Goal: Task Accomplishment & Management: Complete application form

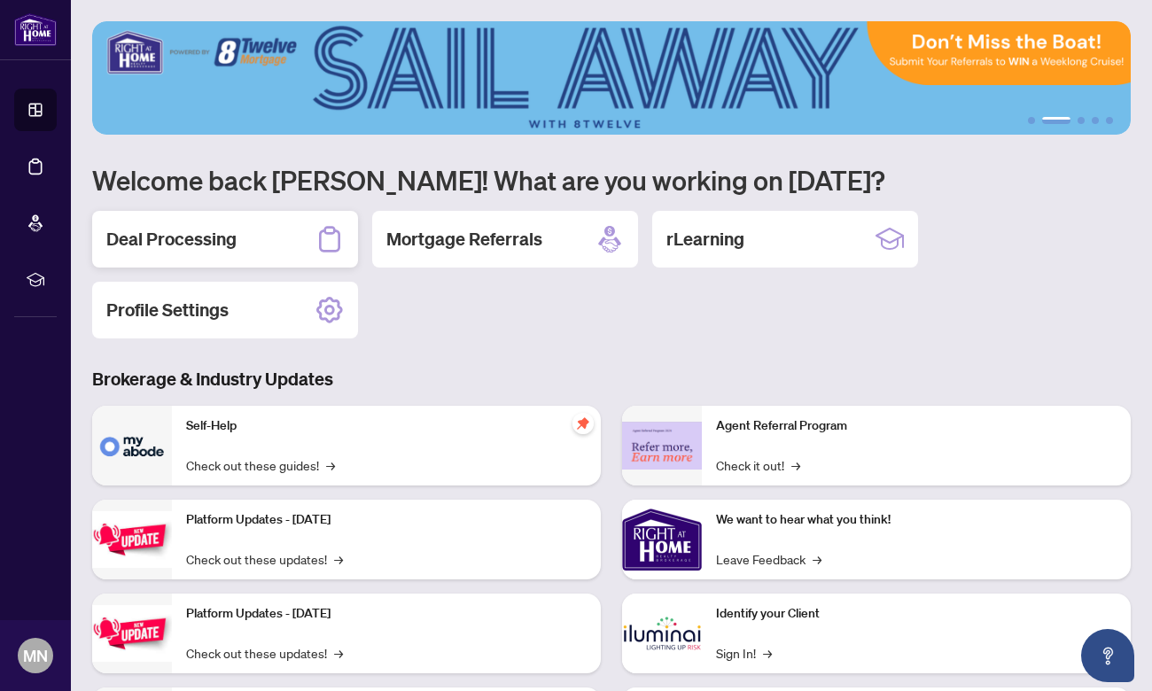
click at [292, 219] on div "Deal Processing" at bounding box center [225, 239] width 266 height 57
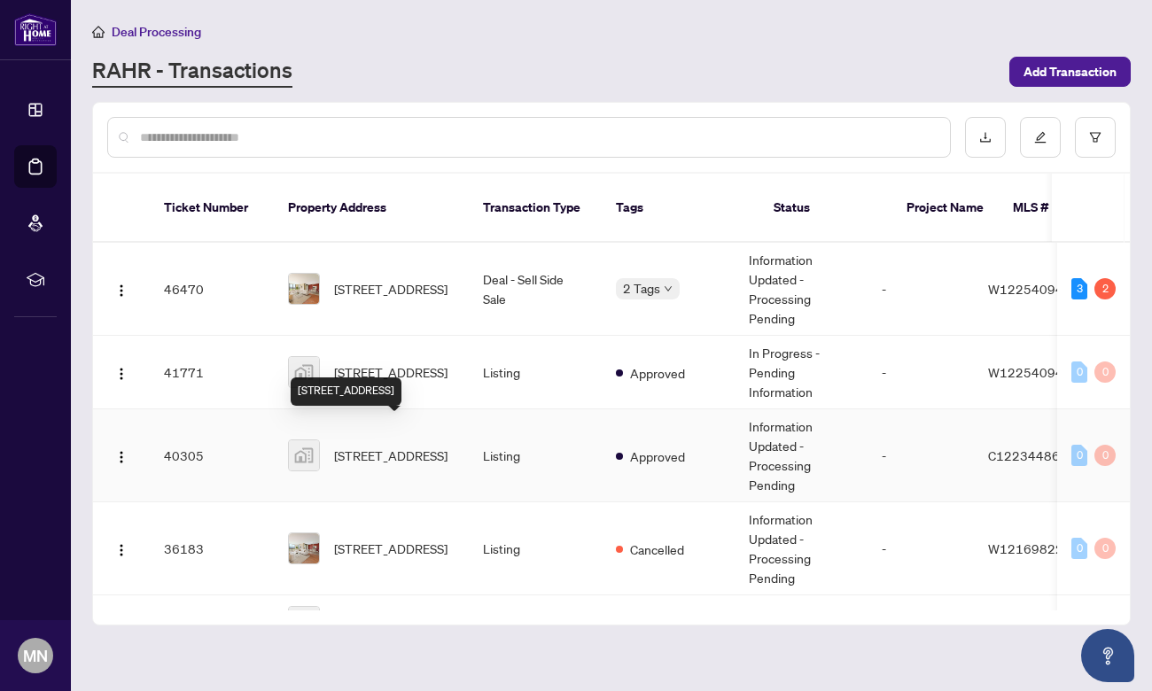
click at [361, 446] on span "[STREET_ADDRESS]" at bounding box center [390, 455] width 113 height 19
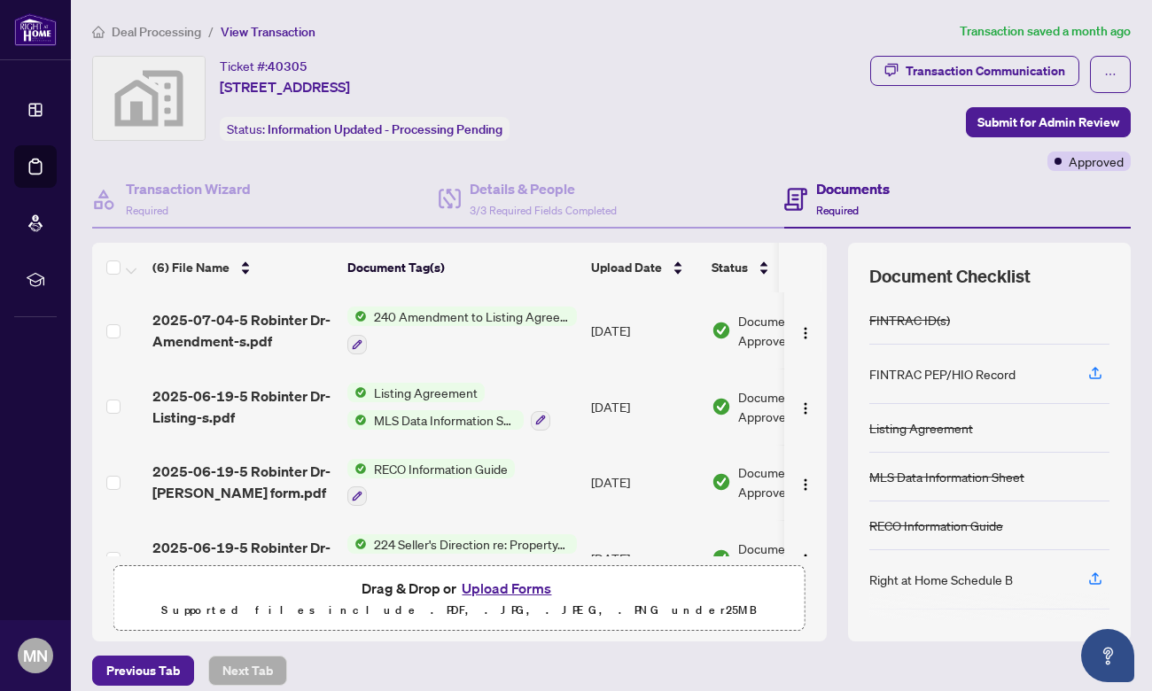
click at [495, 588] on button "Upload Forms" at bounding box center [506, 588] width 100 height 23
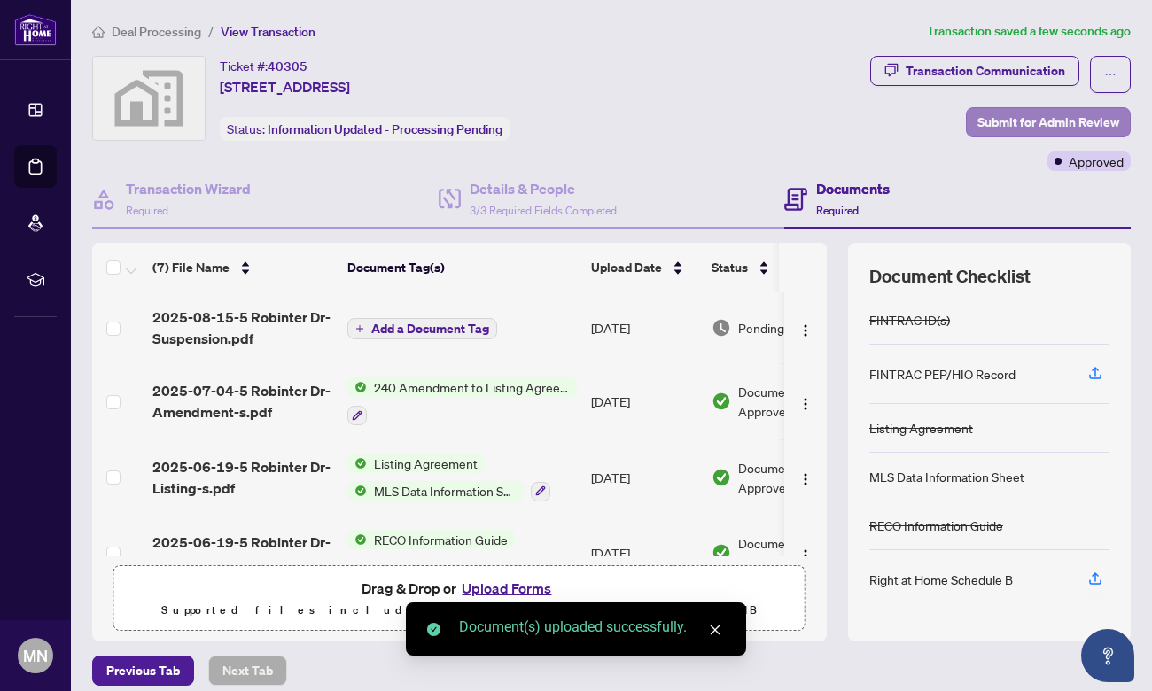
click at [1063, 121] on span "Submit for Admin Review" at bounding box center [1048, 122] width 142 height 28
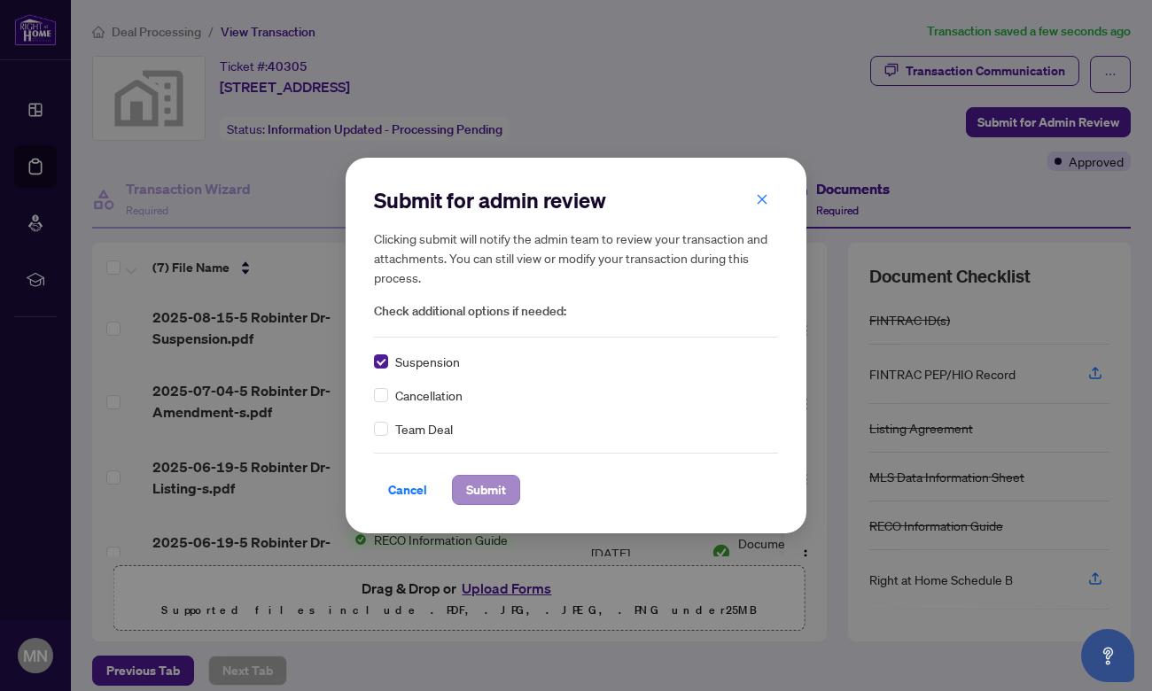
click at [495, 492] on span "Submit" at bounding box center [486, 490] width 40 height 28
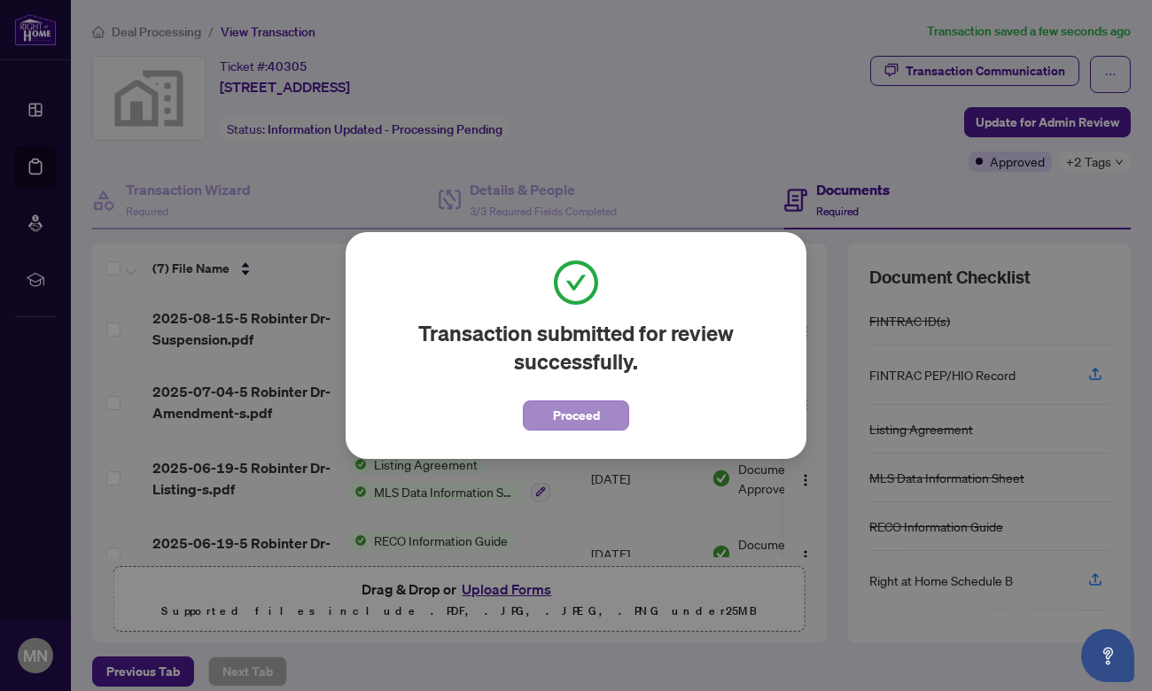
click at [591, 417] on span "Proceed" at bounding box center [576, 415] width 47 height 28
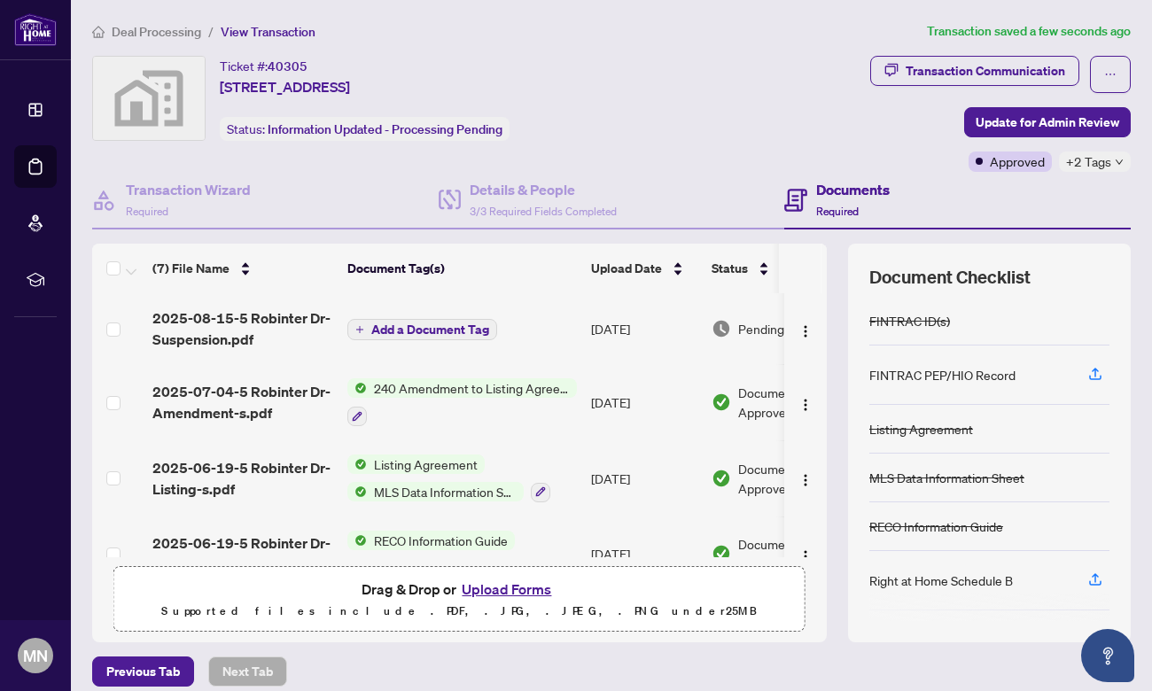
click at [184, 31] on span "Deal Processing" at bounding box center [157, 32] width 90 height 16
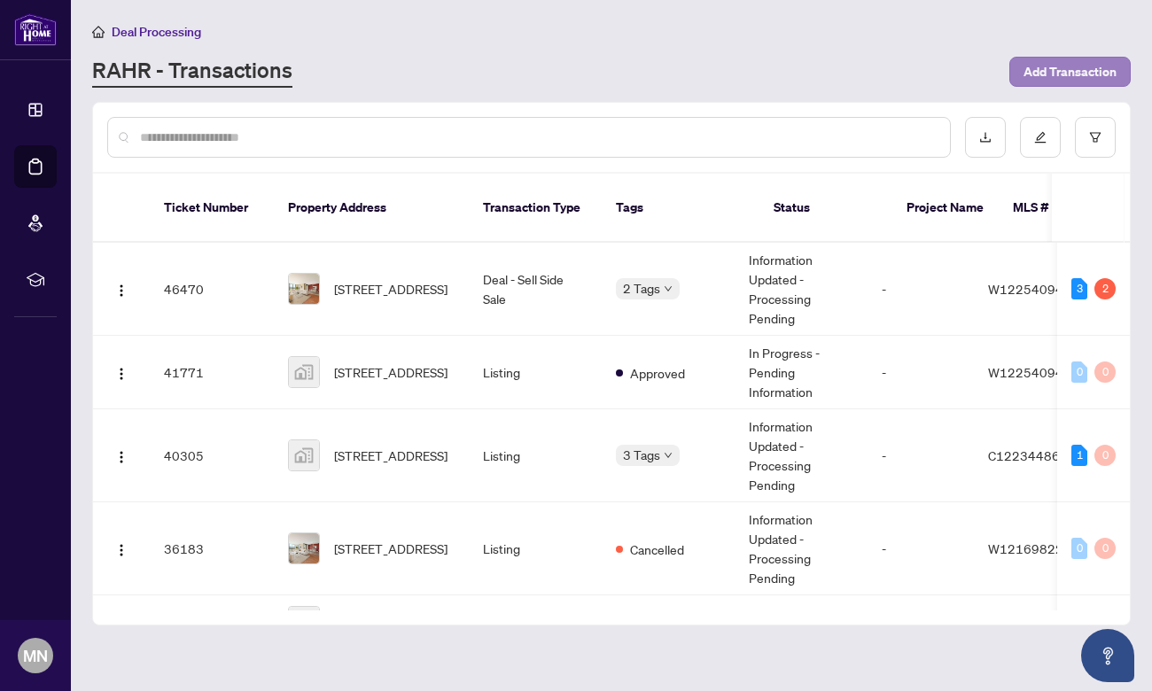
click at [1060, 65] on span "Add Transaction" at bounding box center [1070, 72] width 93 height 28
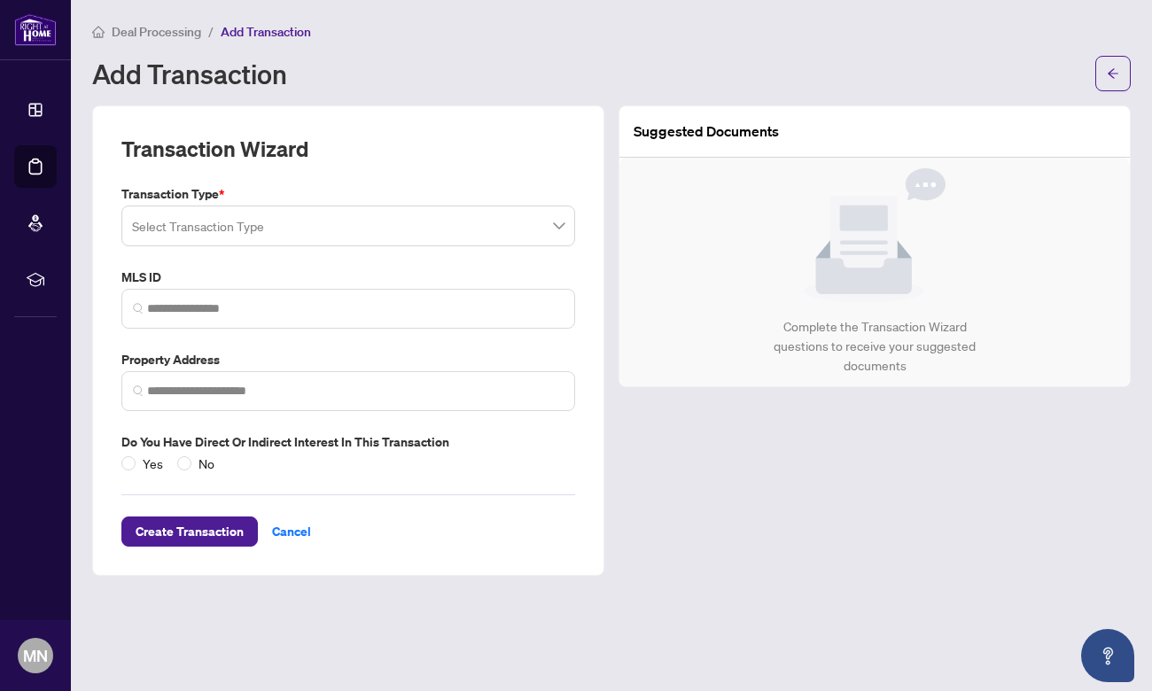
click at [220, 222] on input "search" at bounding box center [340, 228] width 417 height 39
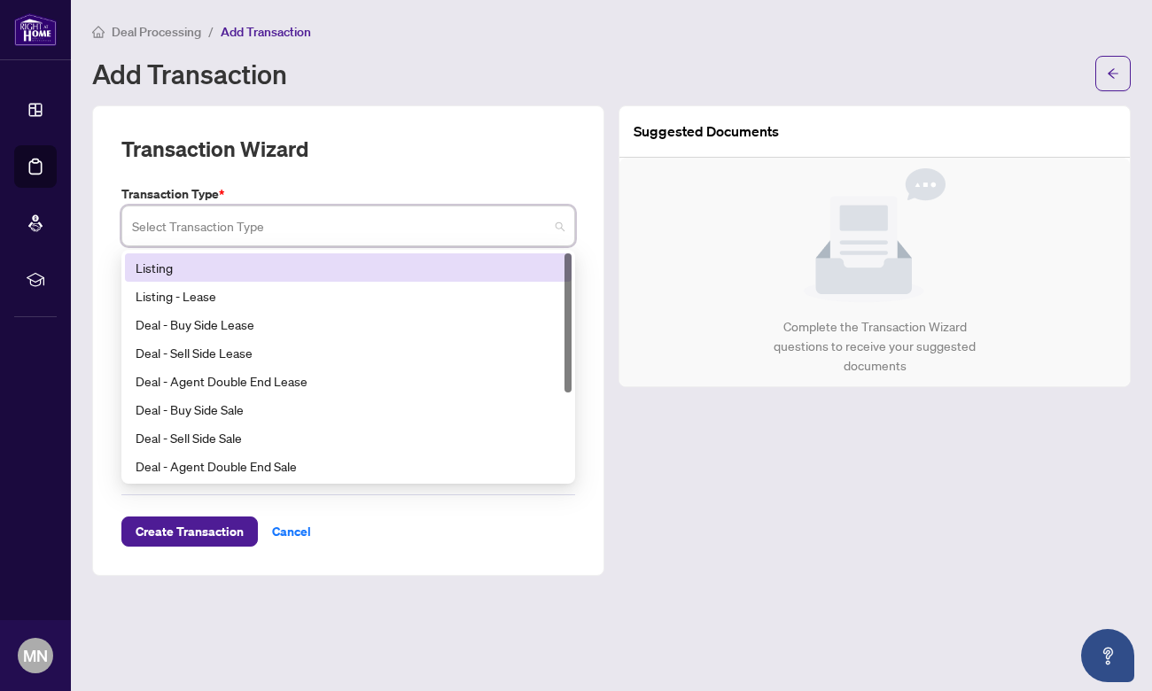
click at [212, 264] on div "Listing" at bounding box center [348, 267] width 425 height 19
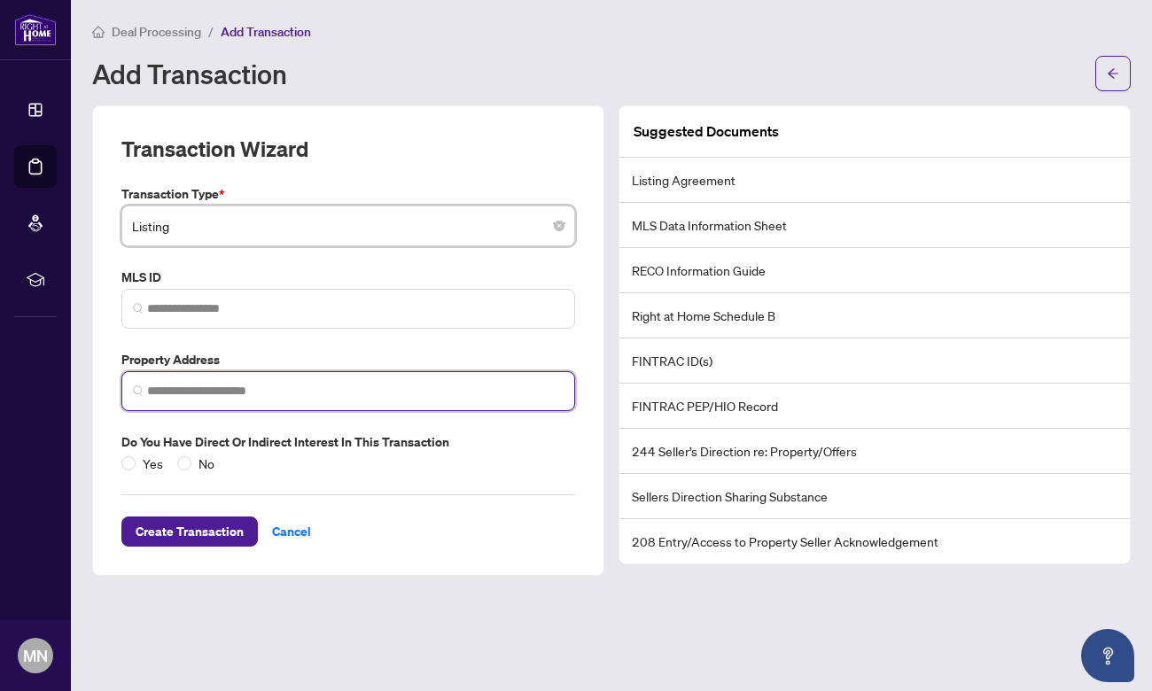
click at [274, 392] on input "search" at bounding box center [355, 391] width 417 height 19
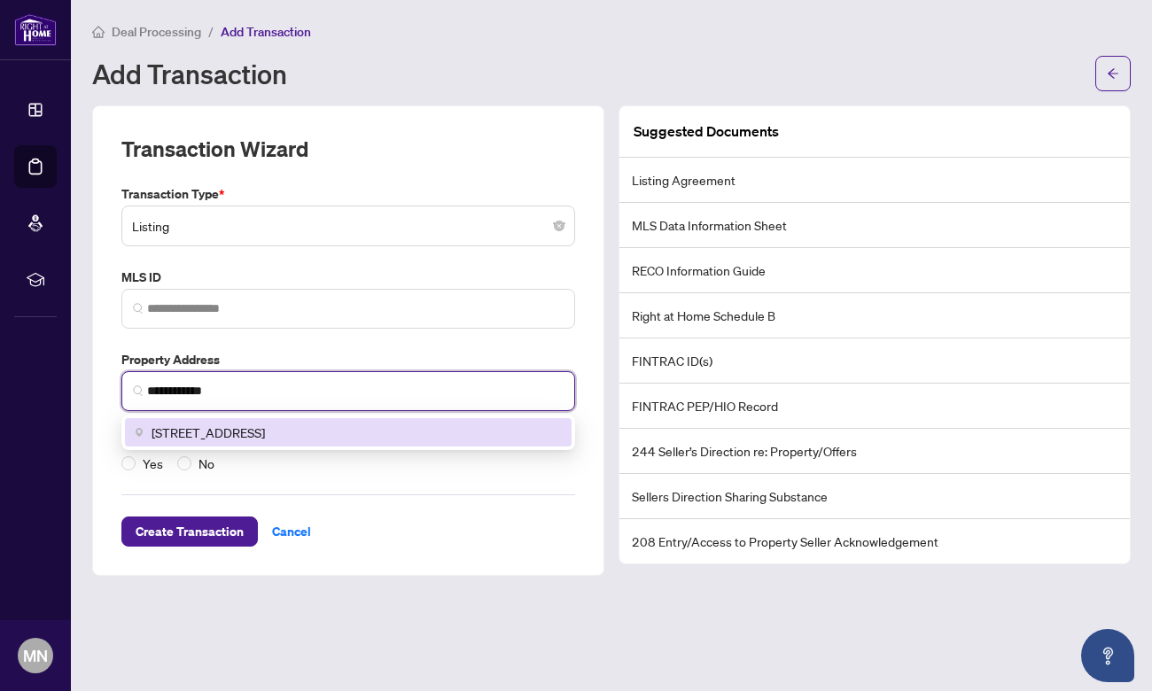
click at [265, 427] on span "[STREET_ADDRESS]" at bounding box center [208, 432] width 113 height 19
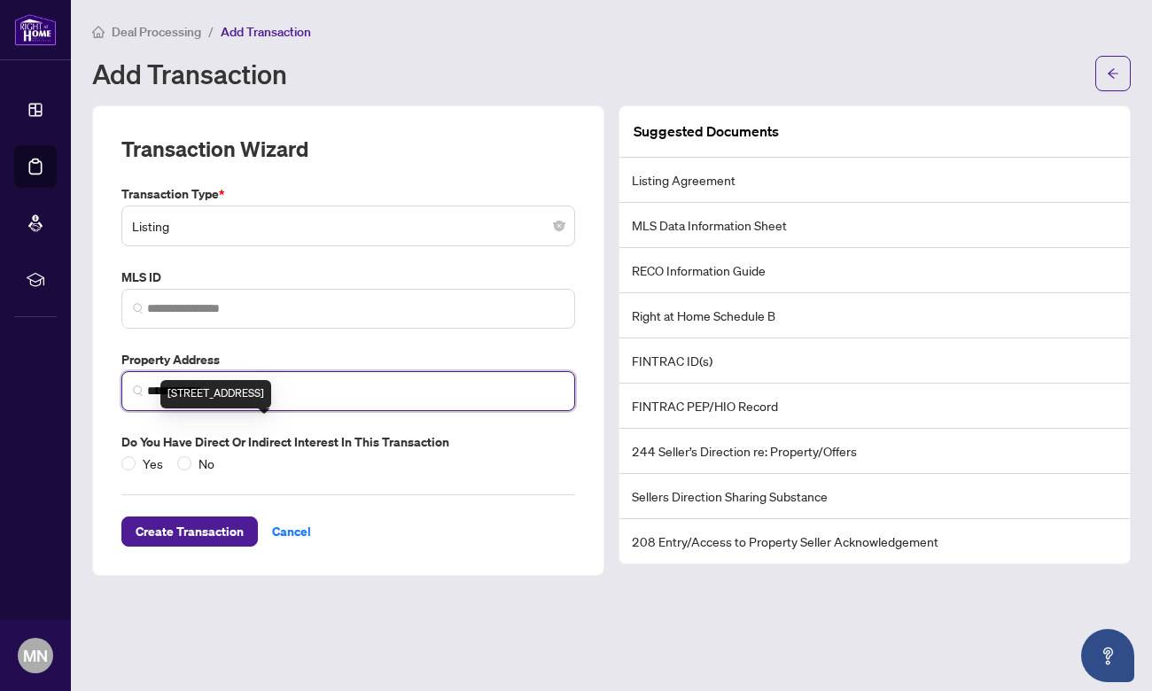
type input "**********"
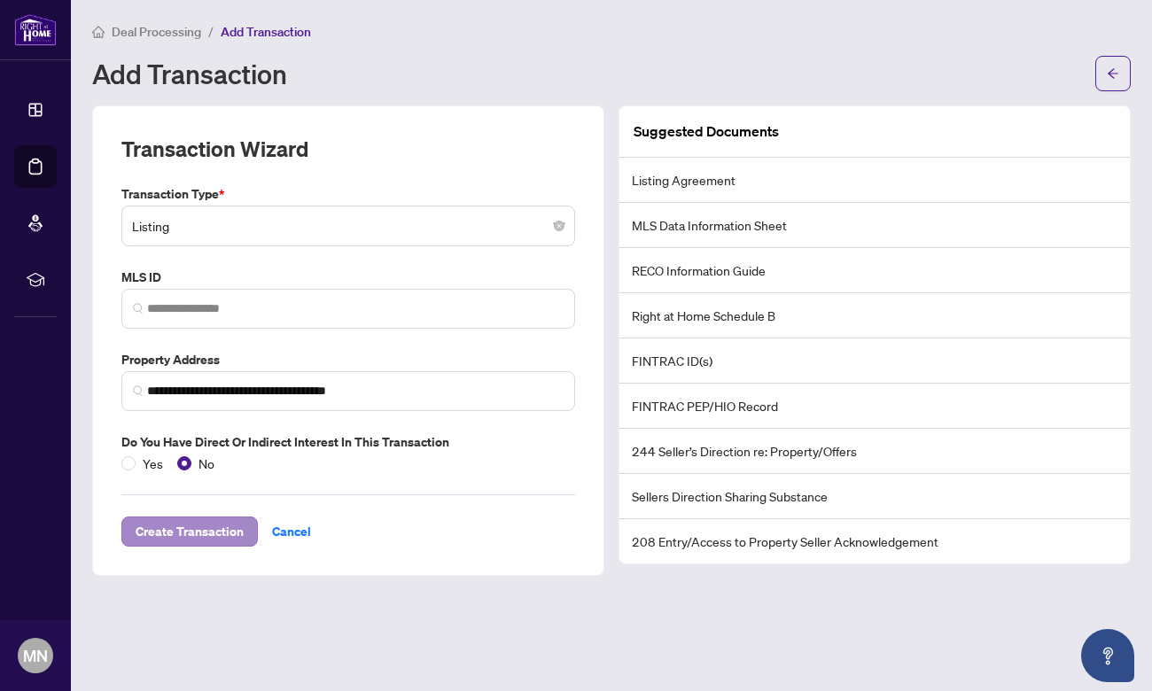
click at [191, 526] on span "Create Transaction" at bounding box center [190, 532] width 108 height 28
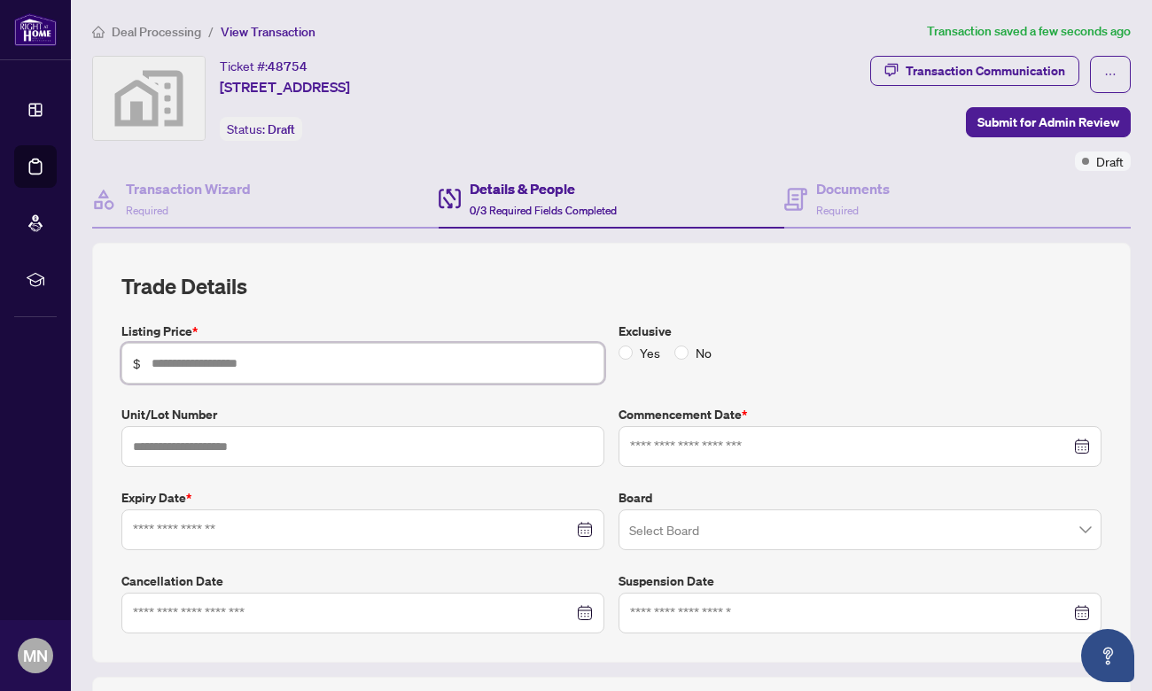
click at [360, 361] on input "text" at bounding box center [372, 363] width 441 height 19
type input "*********"
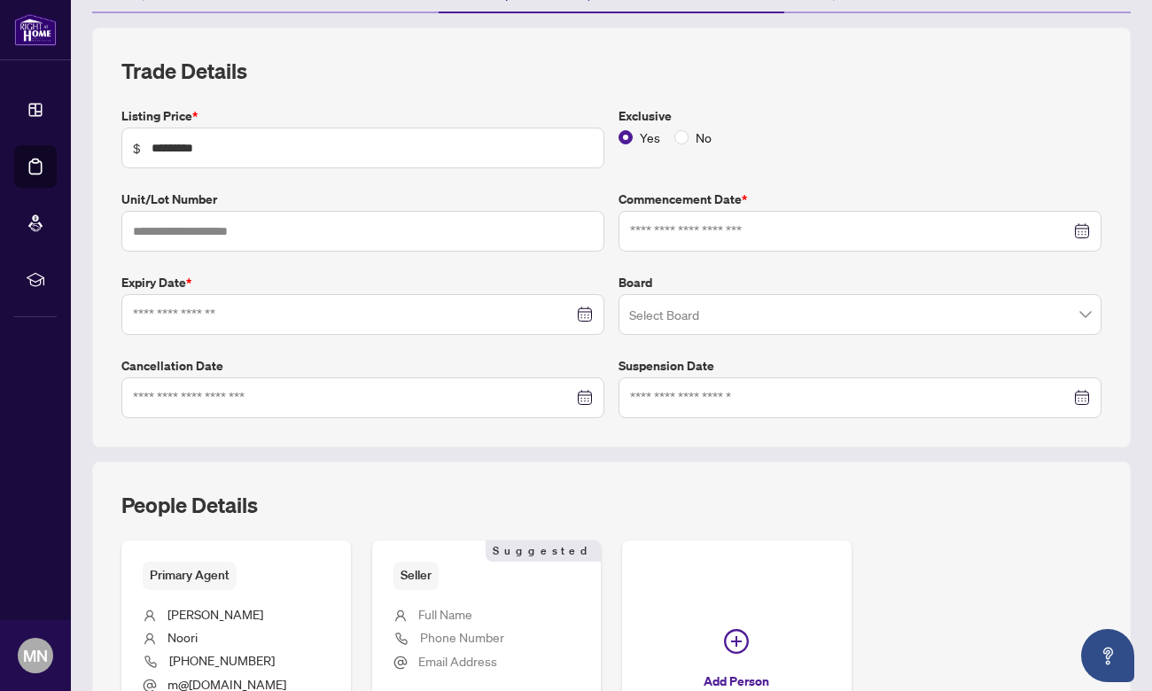
scroll to position [216, 0]
click at [585, 309] on div at bounding box center [363, 313] width 460 height 19
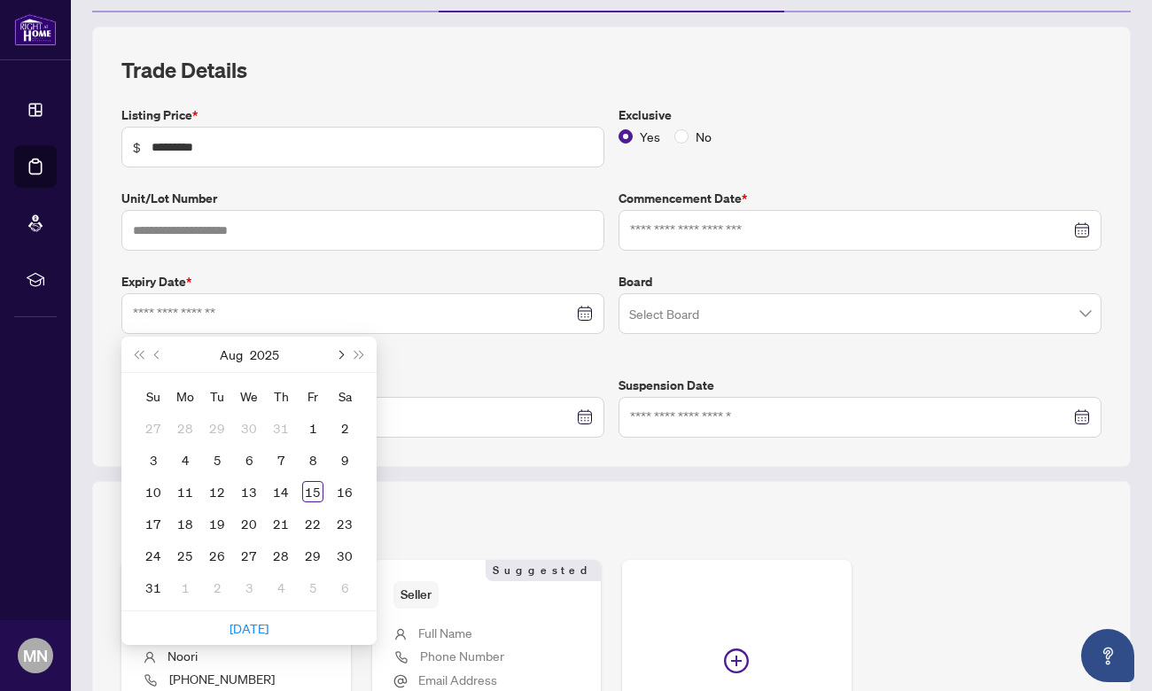
click at [341, 351] on span "Next month (PageDown)" at bounding box center [339, 354] width 9 height 9
type input "**********"
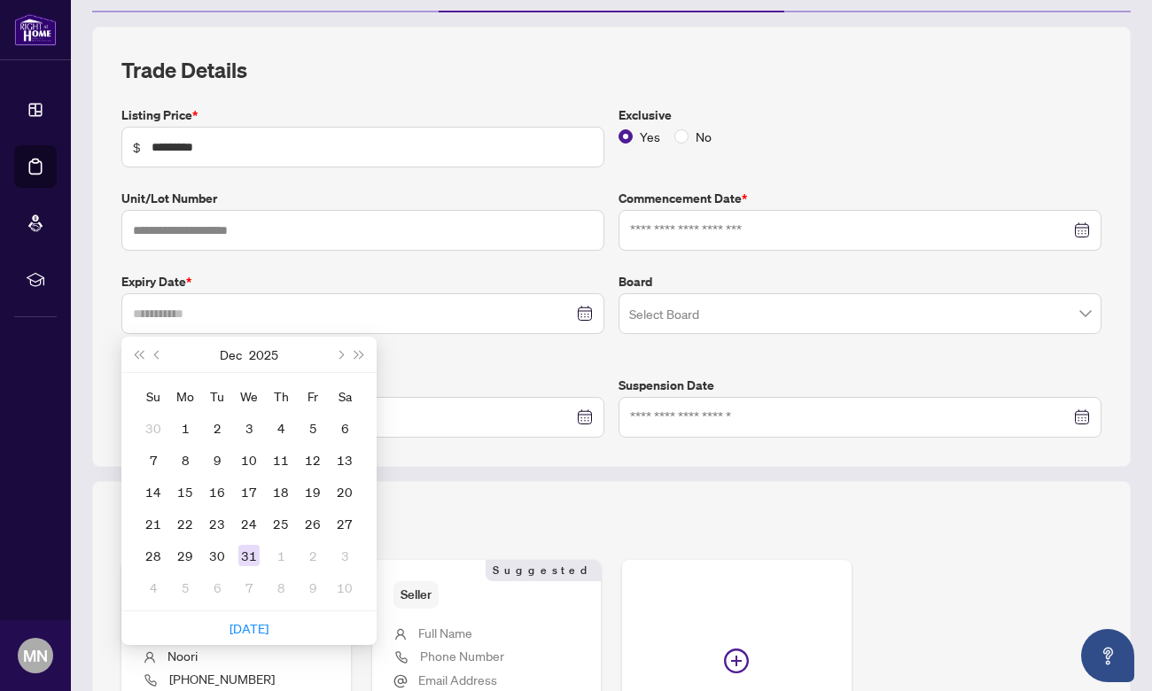
click at [252, 556] on div "31" at bounding box center [248, 555] width 21 height 21
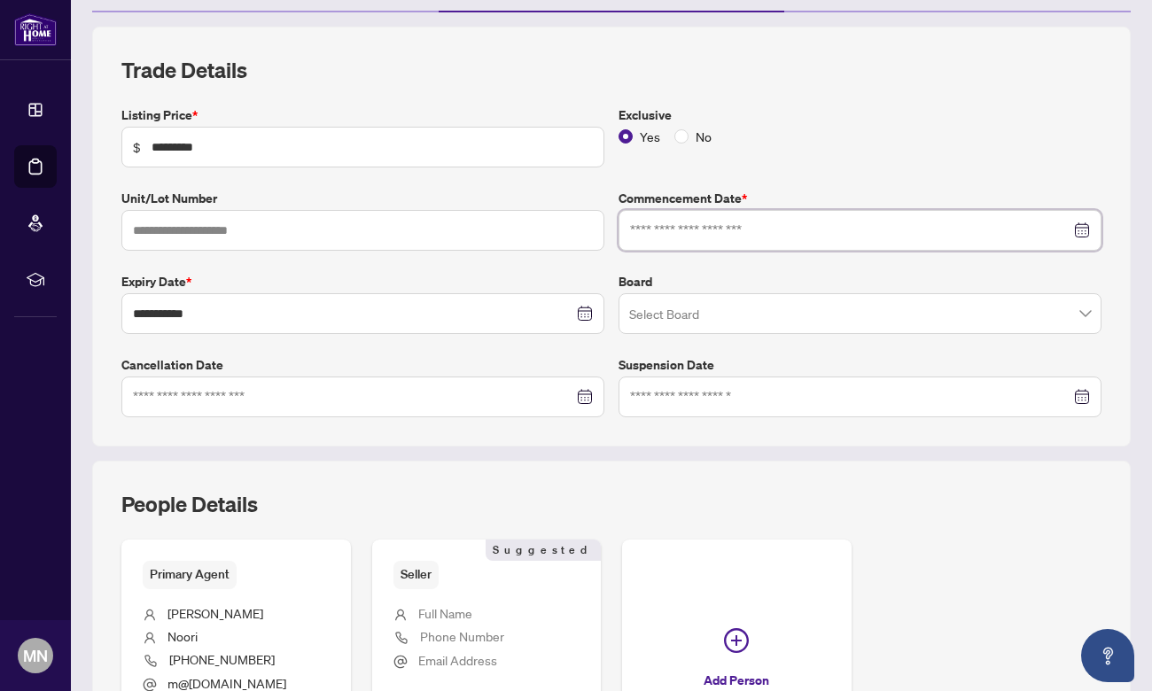
click at [732, 229] on input at bounding box center [850, 230] width 440 height 19
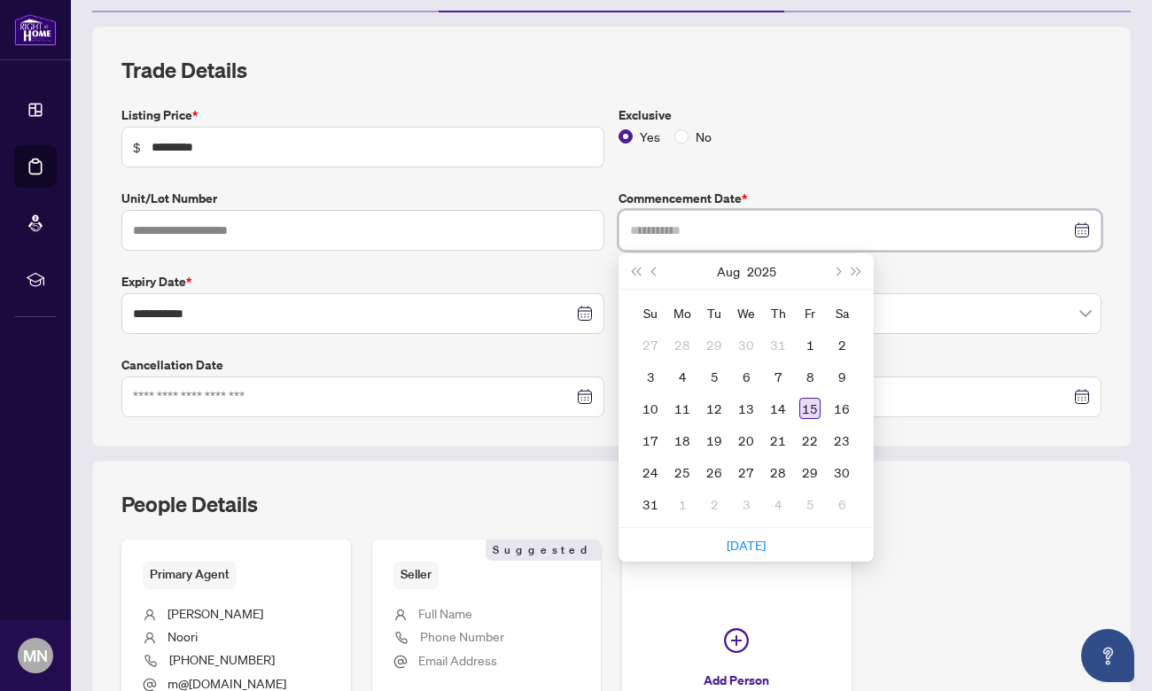
type input "**********"
click at [812, 402] on div "15" at bounding box center [809, 408] width 21 height 21
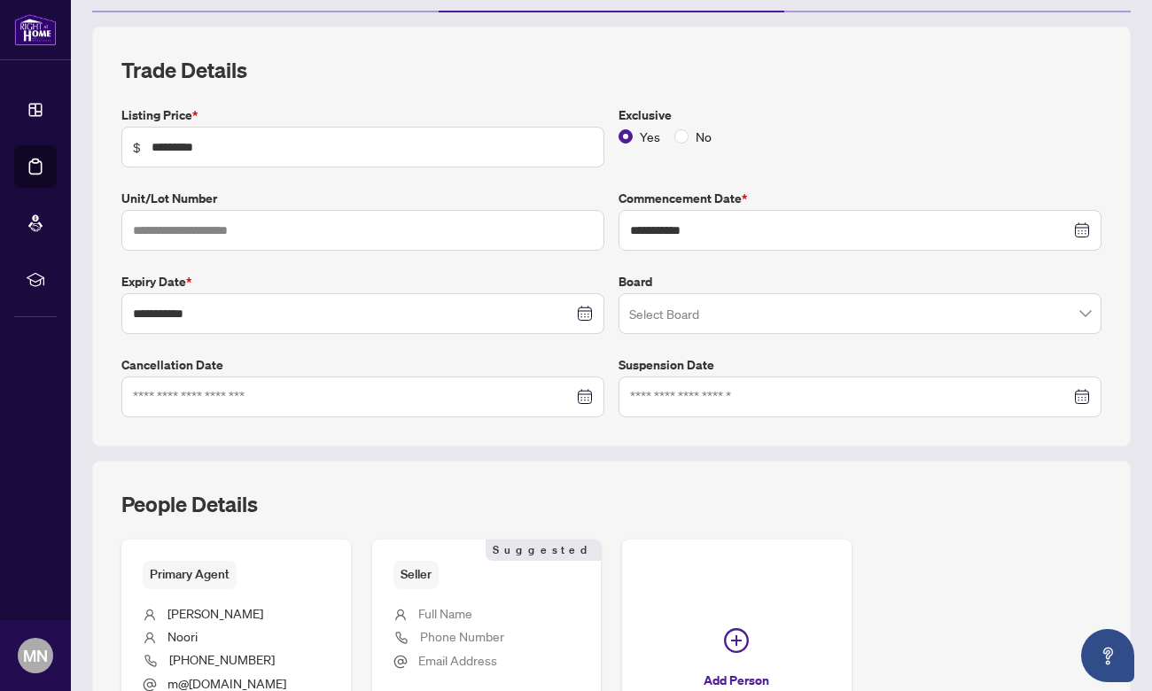
click at [721, 321] on input "search" at bounding box center [852, 316] width 446 height 39
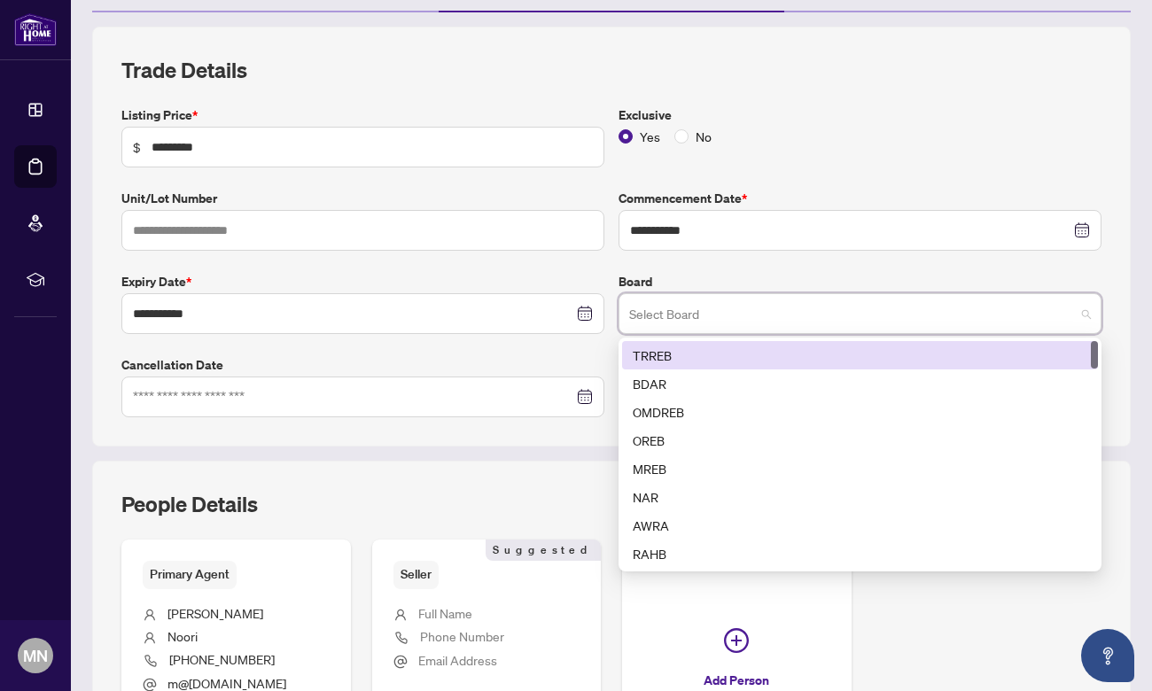
click at [679, 356] on div "TRREB" at bounding box center [860, 355] width 455 height 19
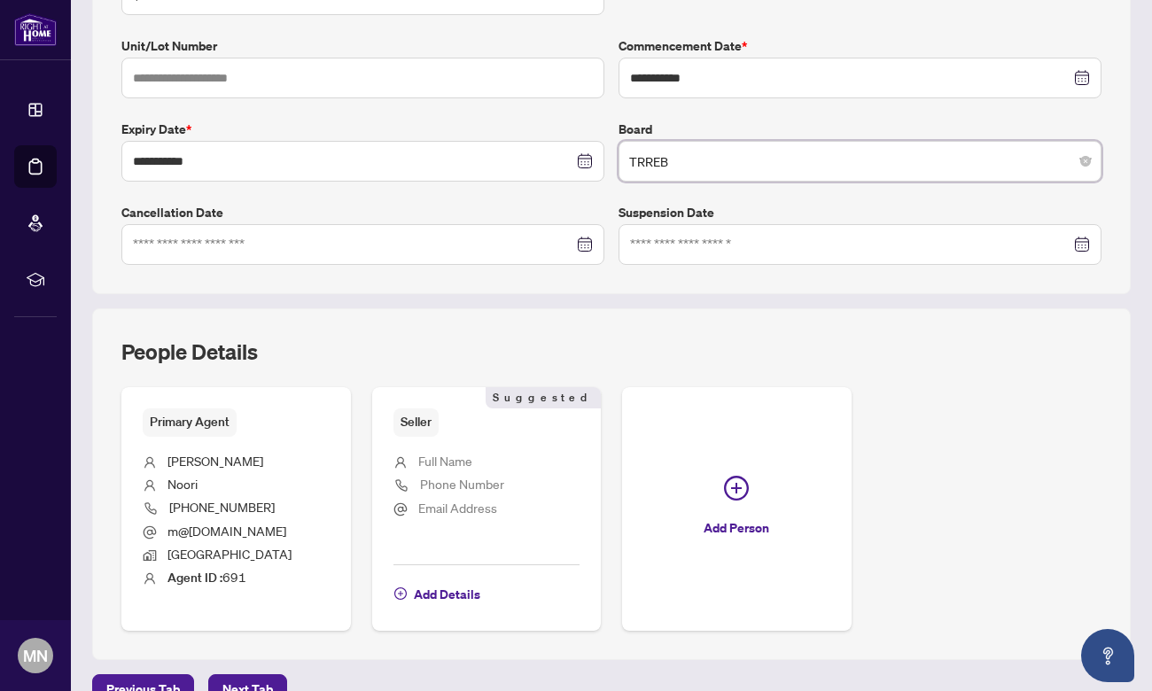
scroll to position [375, 0]
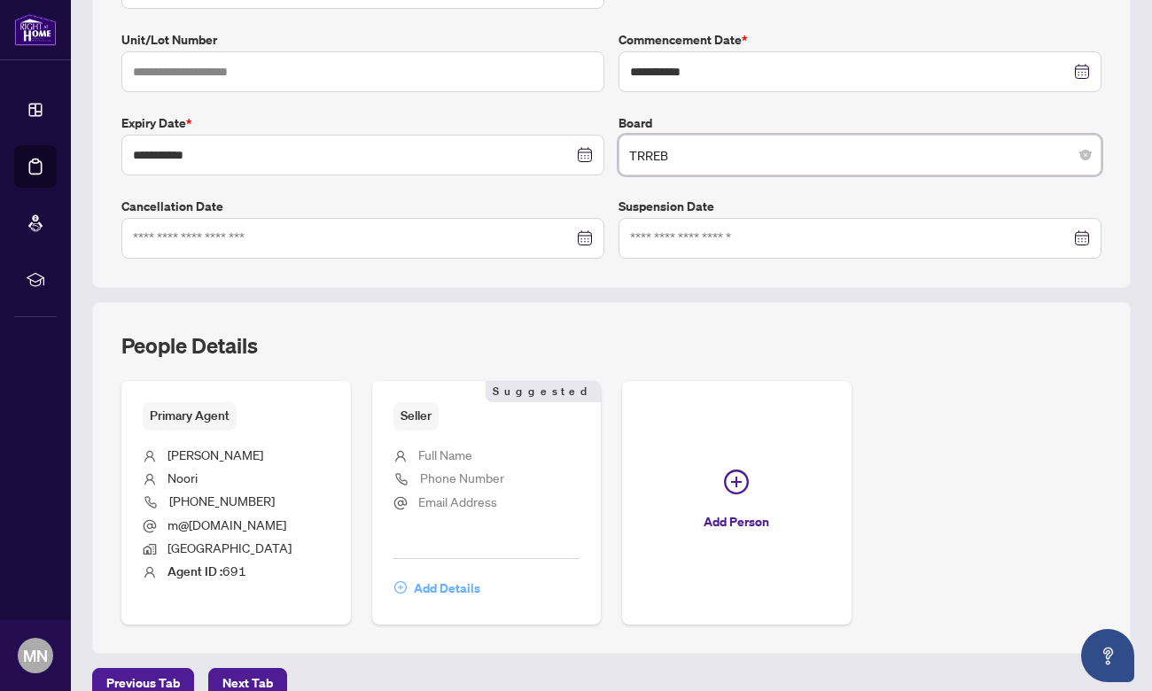
click at [438, 581] on span "Add Details" at bounding box center [447, 588] width 66 height 28
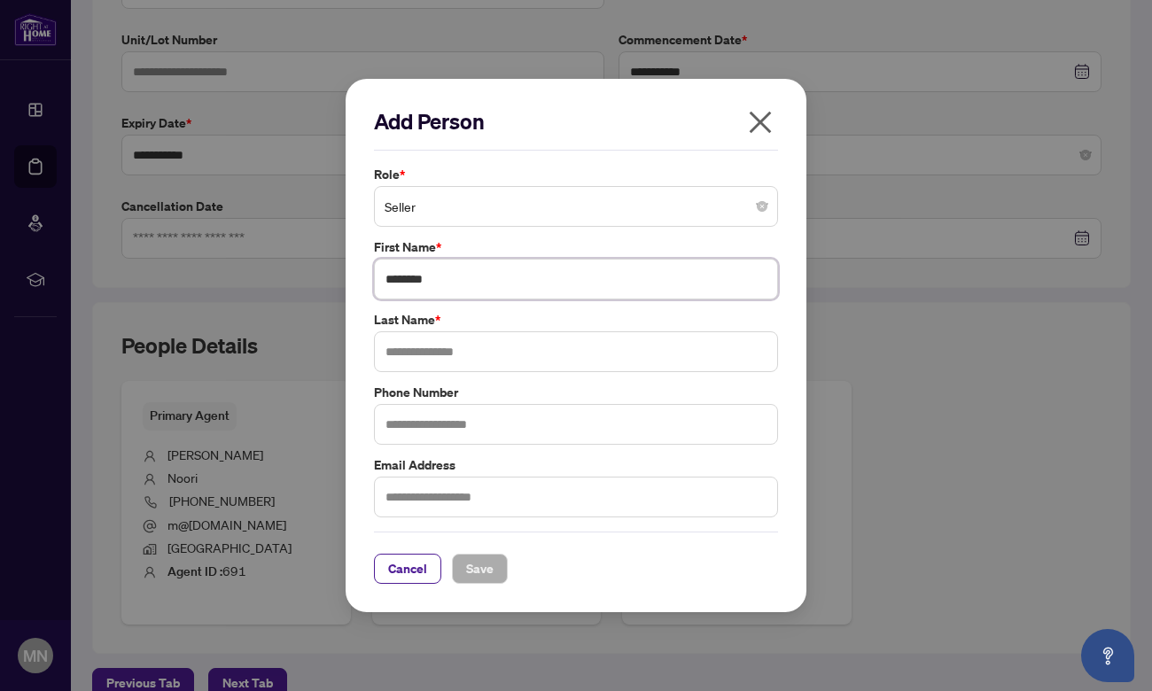
type input "********"
type input "**"
click at [489, 567] on span "Save" at bounding box center [479, 569] width 27 height 28
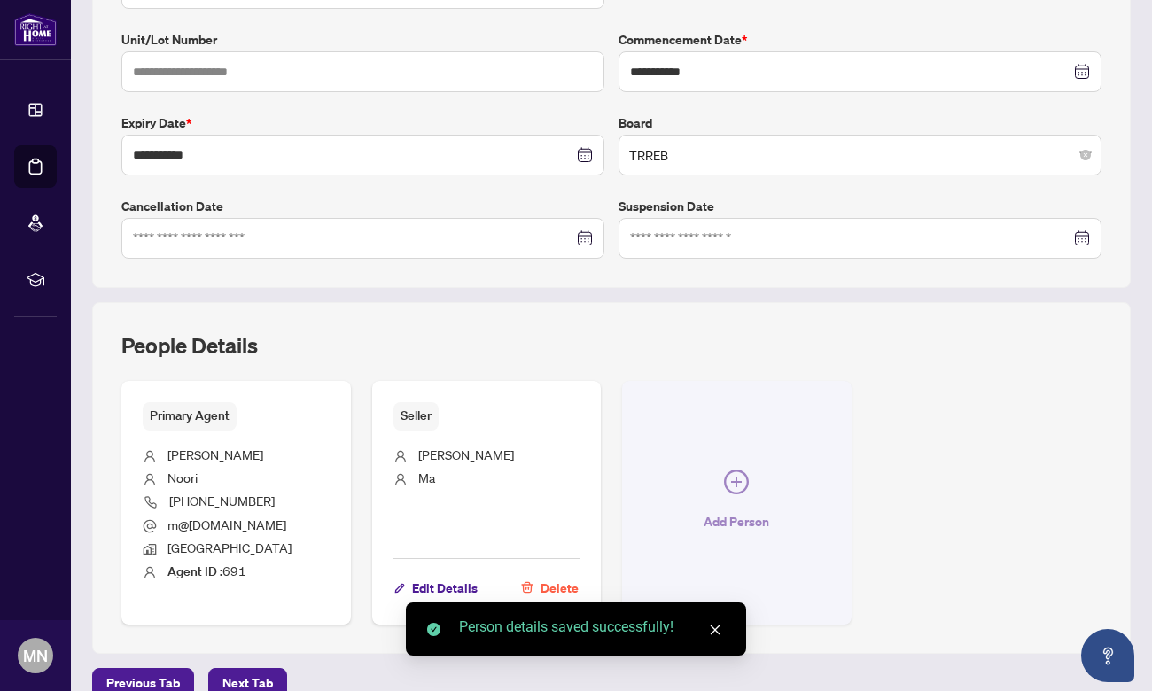
click at [733, 475] on icon "plus-circle" at bounding box center [736, 482] width 25 height 25
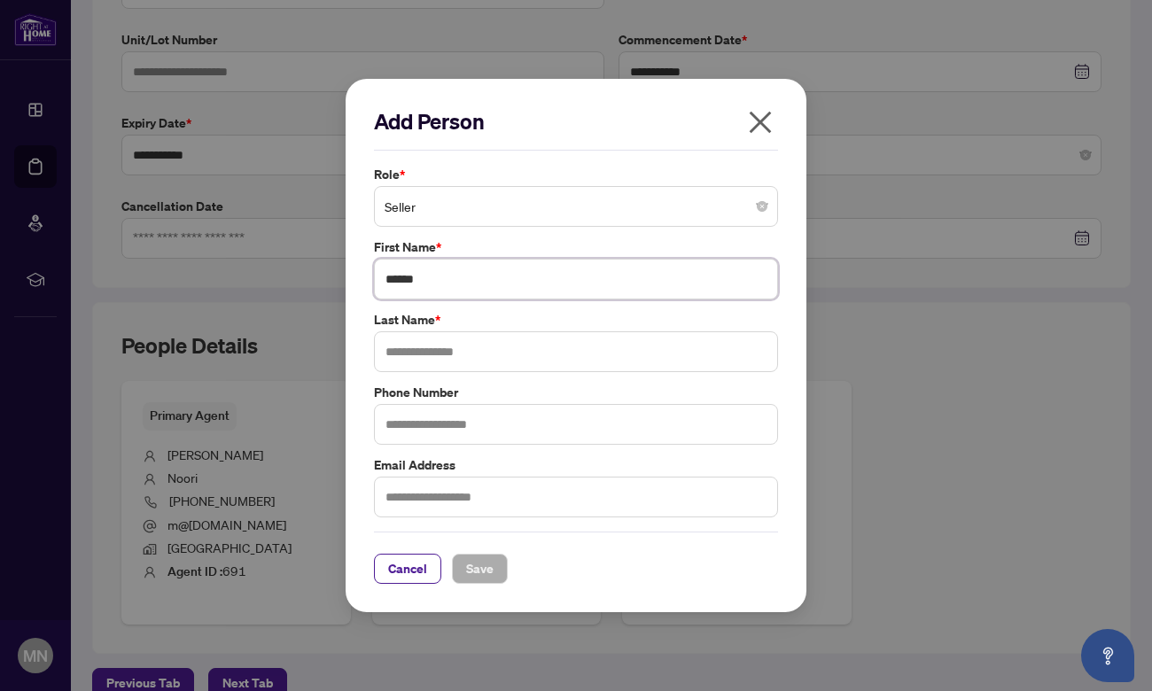
type input "******"
click at [479, 559] on span "Save" at bounding box center [479, 569] width 27 height 28
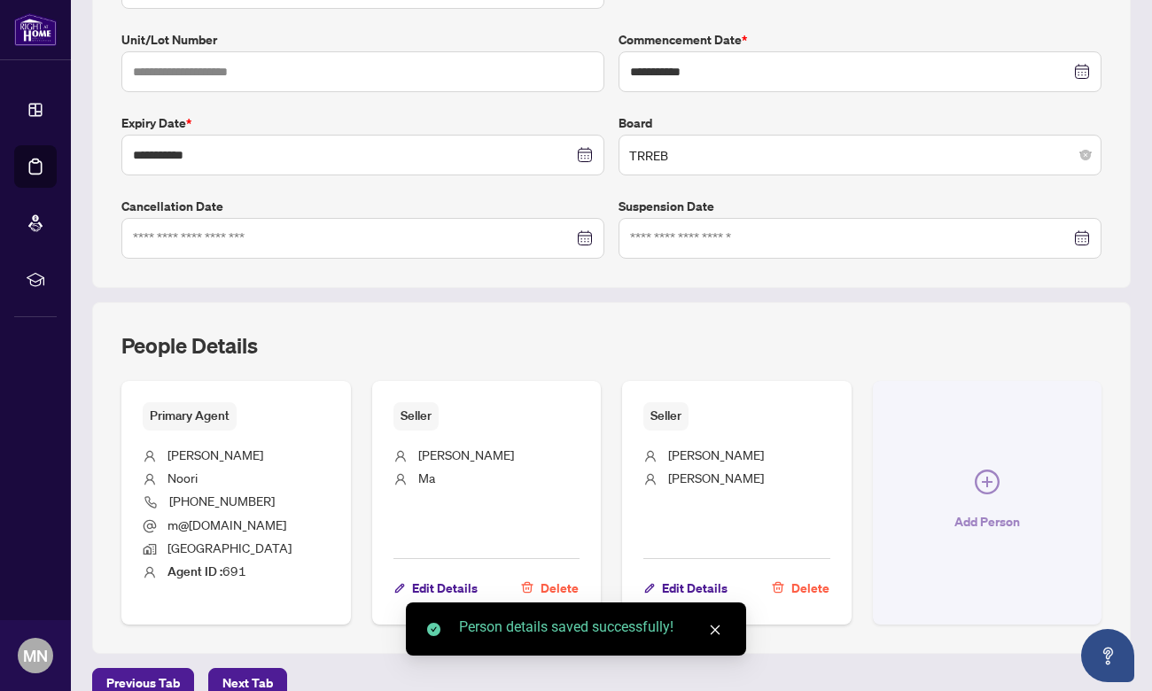
click at [988, 487] on icon "plus-circle" at bounding box center [987, 482] width 25 height 25
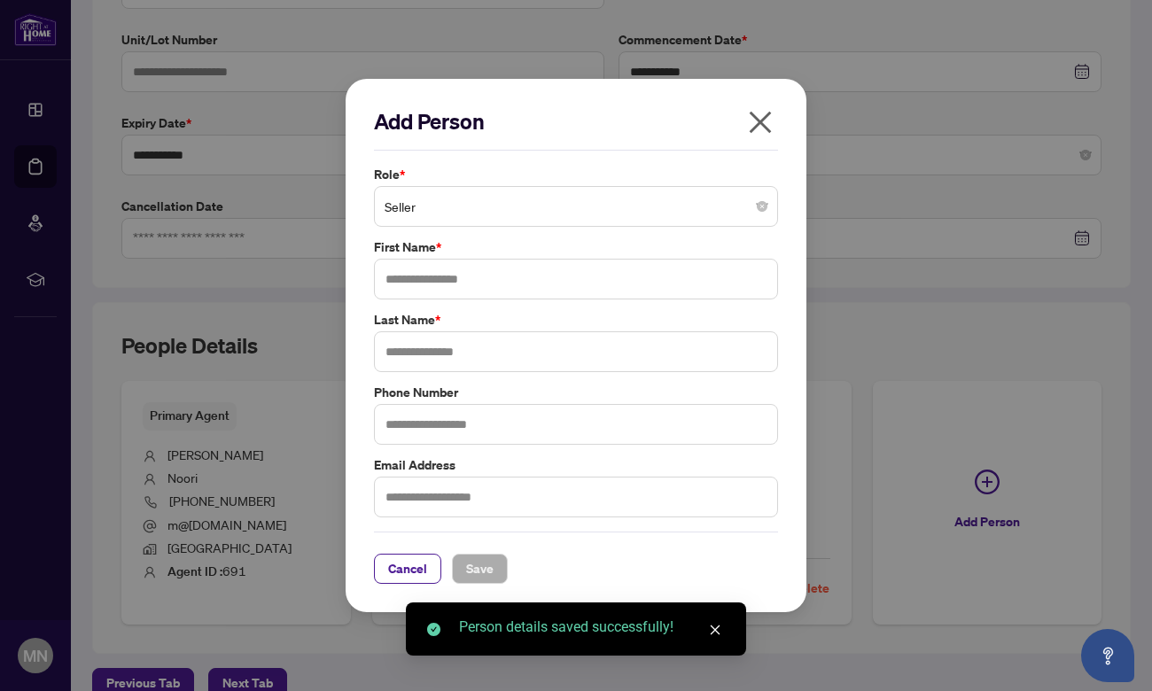
click at [501, 207] on span "Seller" at bounding box center [576, 207] width 383 height 34
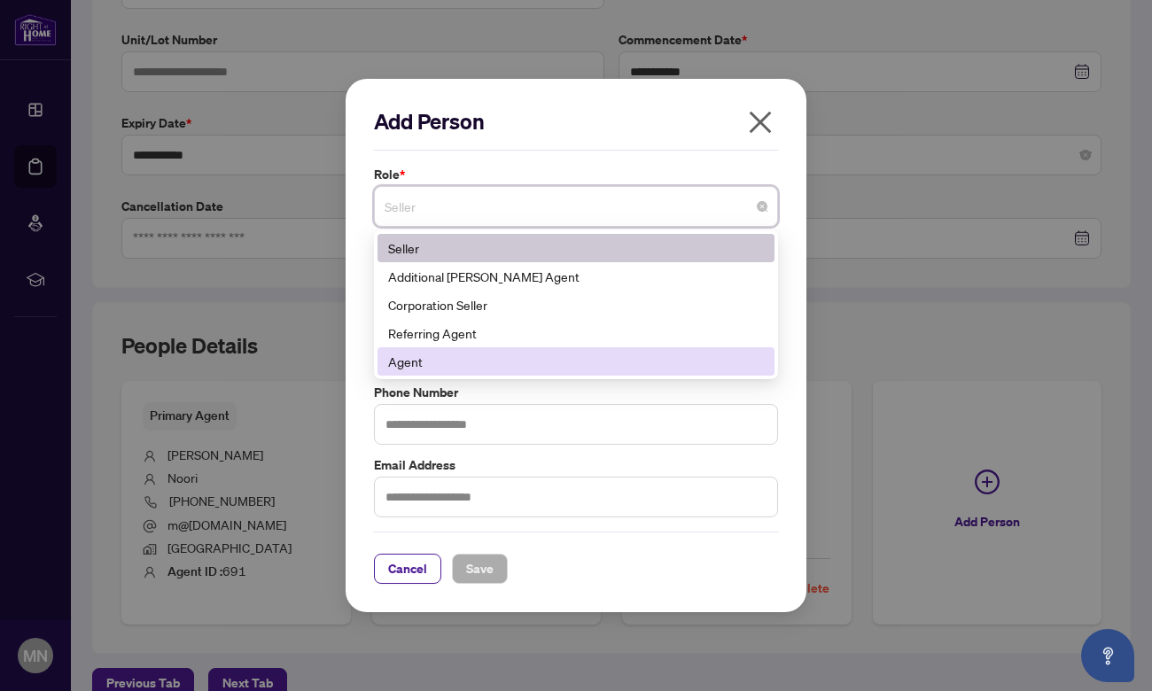
click at [460, 367] on div "Agent" at bounding box center [576, 361] width 376 height 19
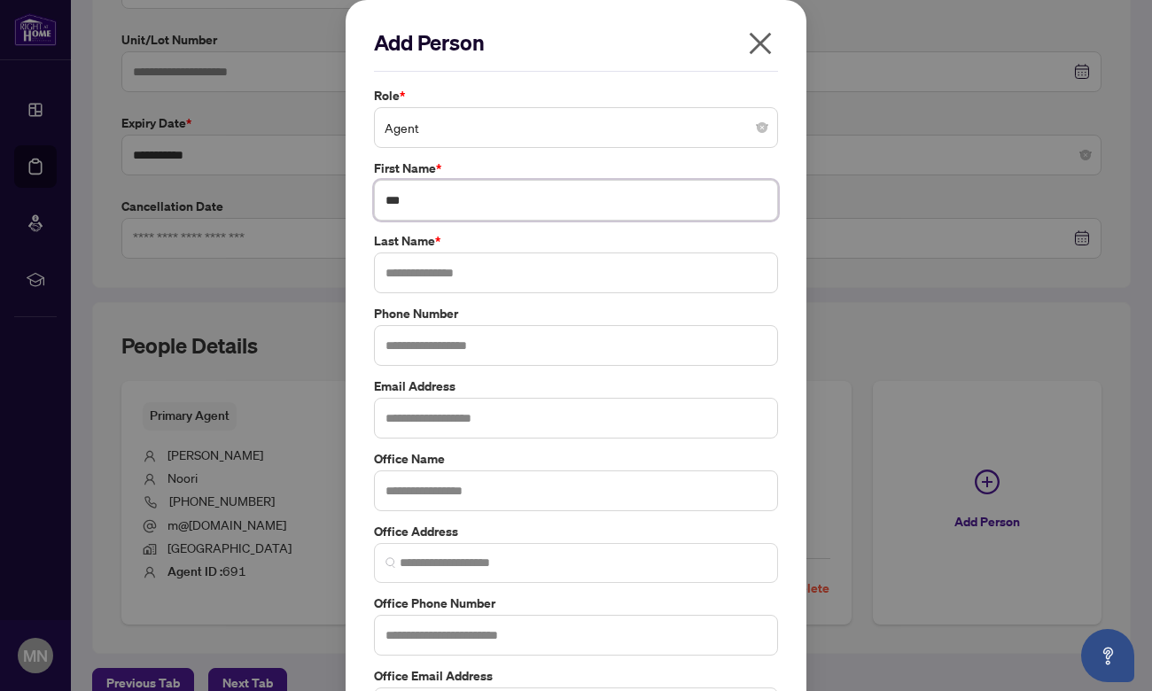
type input "***"
type input "*****"
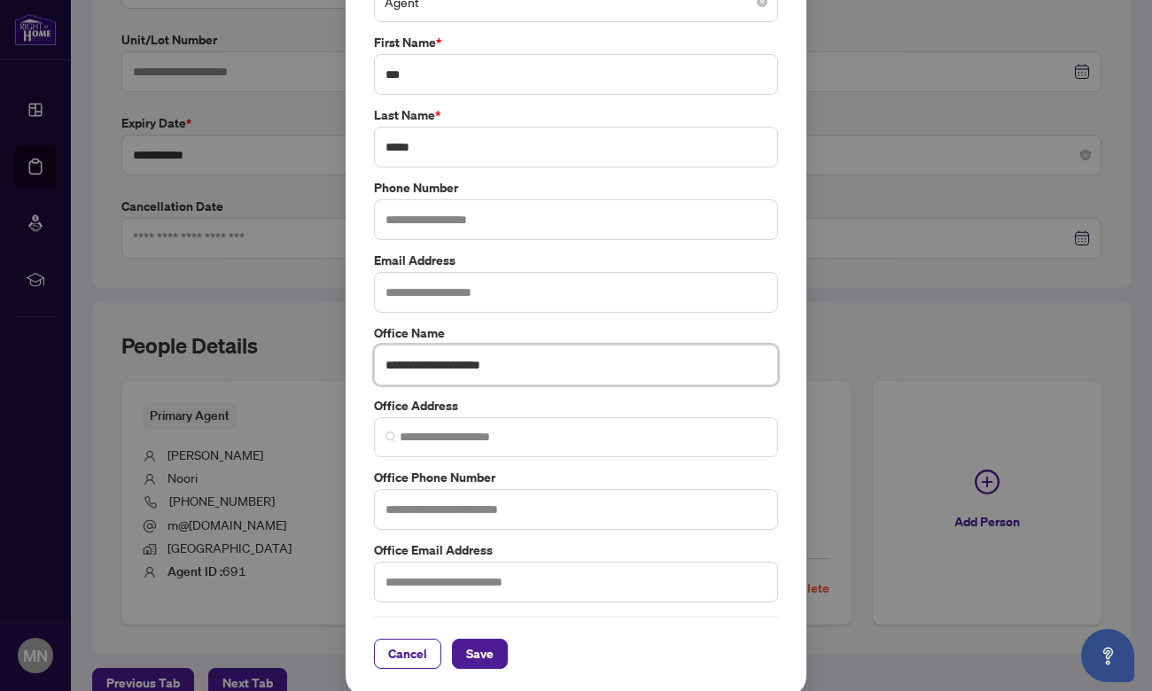
scroll to position [124, 0]
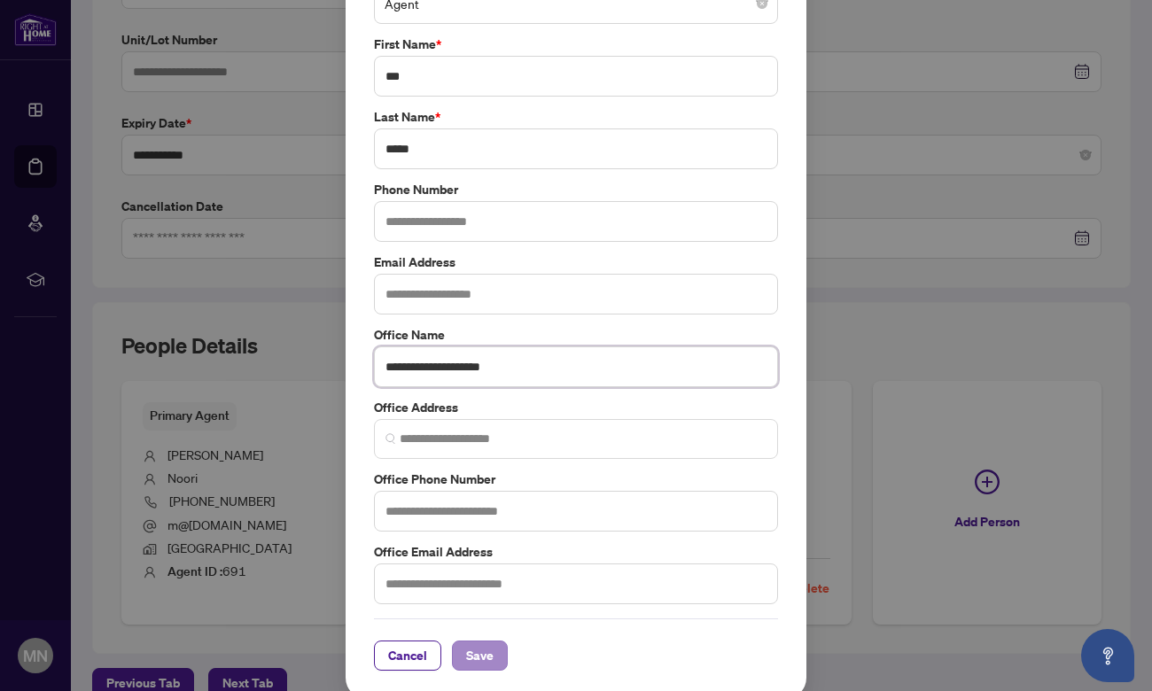
type input "**********"
click at [476, 660] on span "Save" at bounding box center [479, 656] width 27 height 28
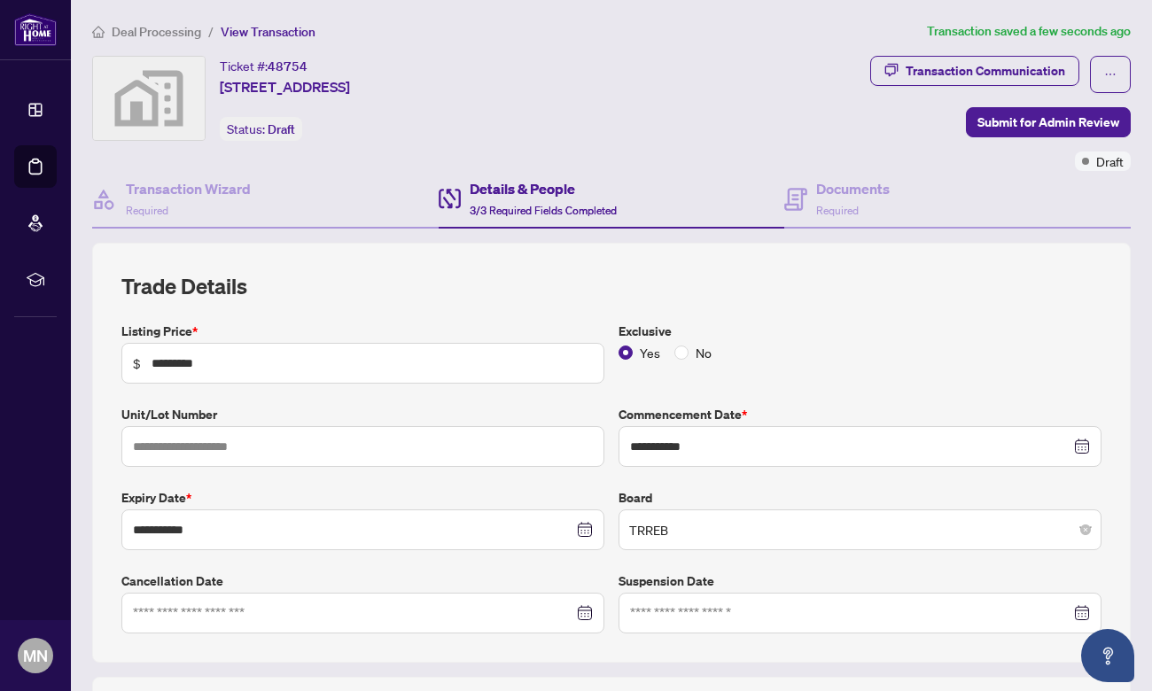
scroll to position [0, 0]
click at [846, 191] on h4 "Documents" at bounding box center [853, 188] width 74 height 21
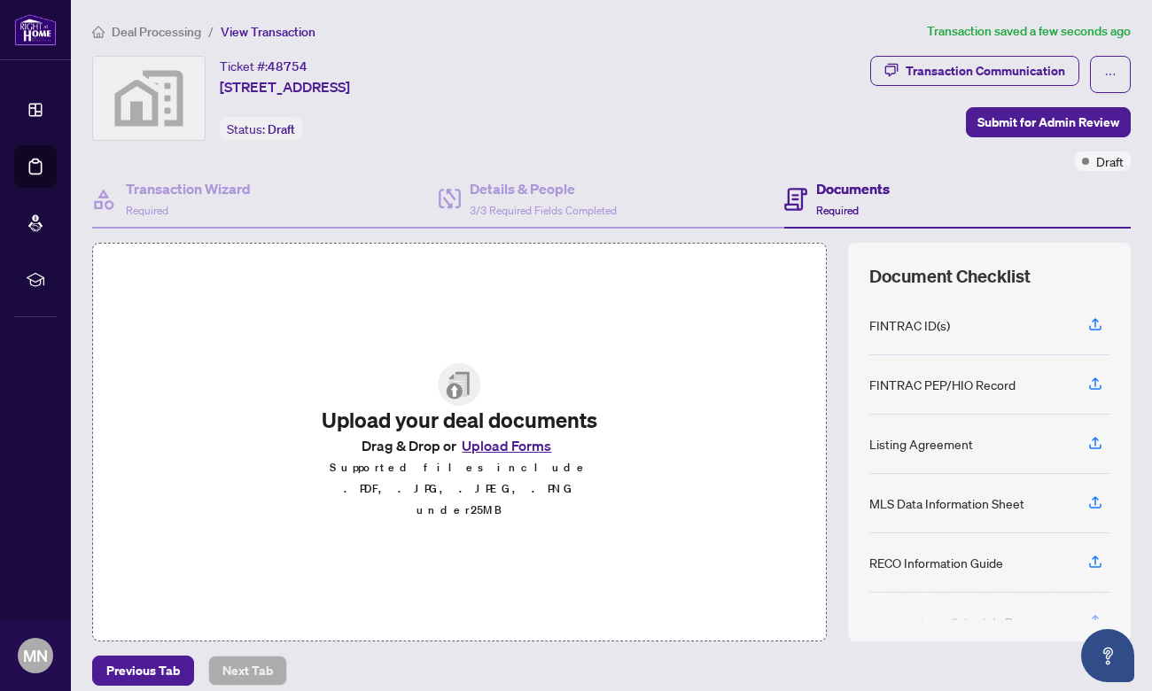
click at [511, 457] on button "Upload Forms" at bounding box center [506, 445] width 100 height 23
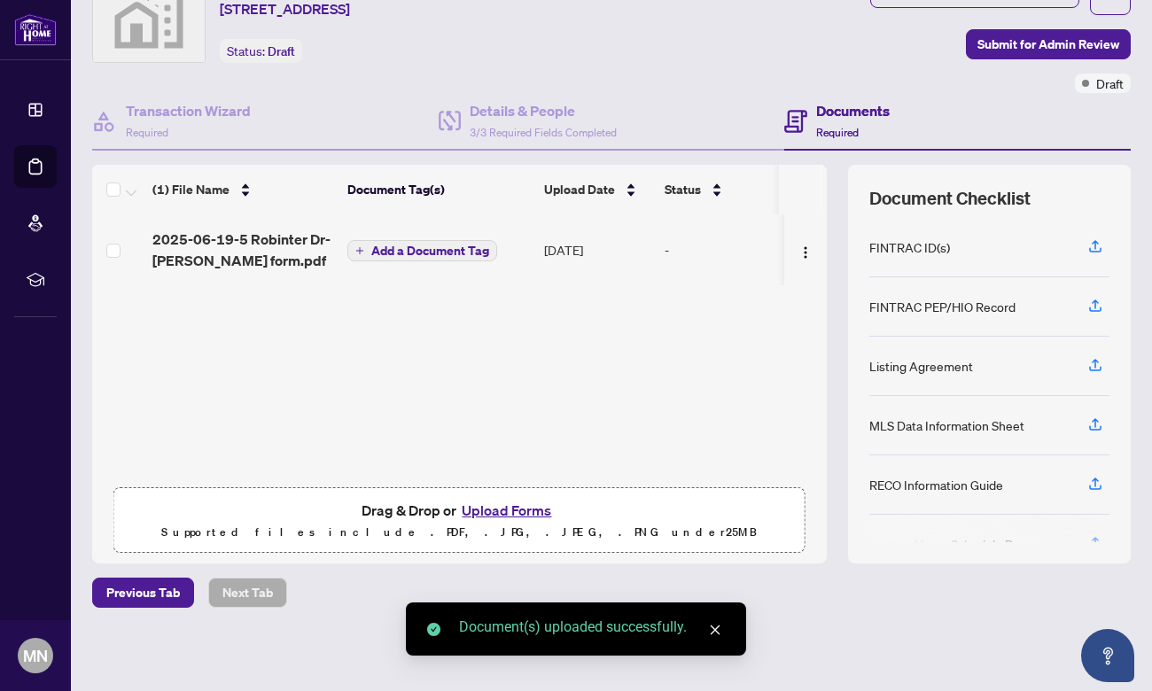
scroll to position [77, 0]
click at [518, 512] on button "Upload Forms" at bounding box center [506, 511] width 100 height 23
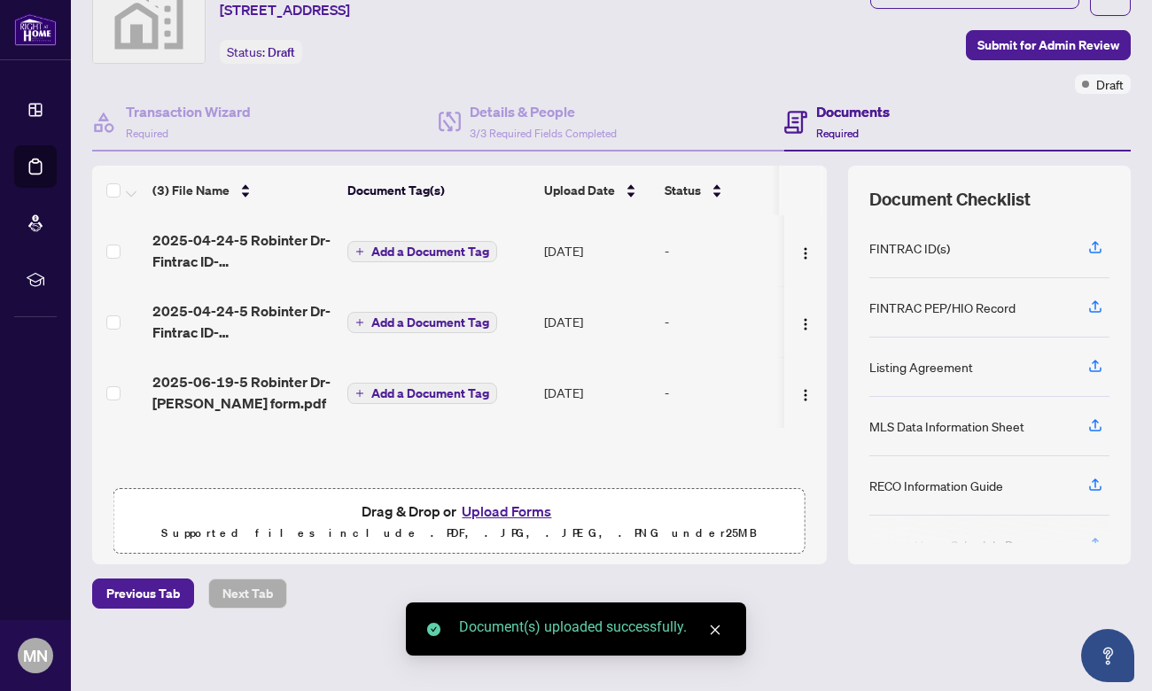
click at [500, 516] on button "Upload Forms" at bounding box center [506, 511] width 100 height 23
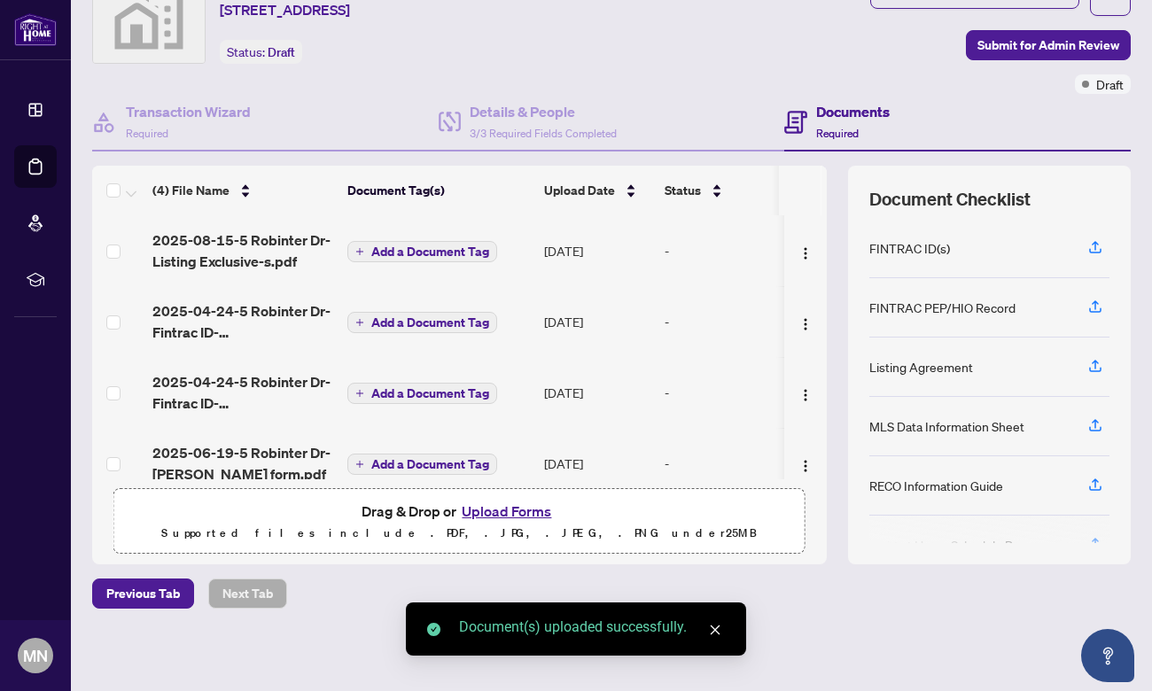
click at [522, 511] on button "Upload Forms" at bounding box center [506, 511] width 100 height 23
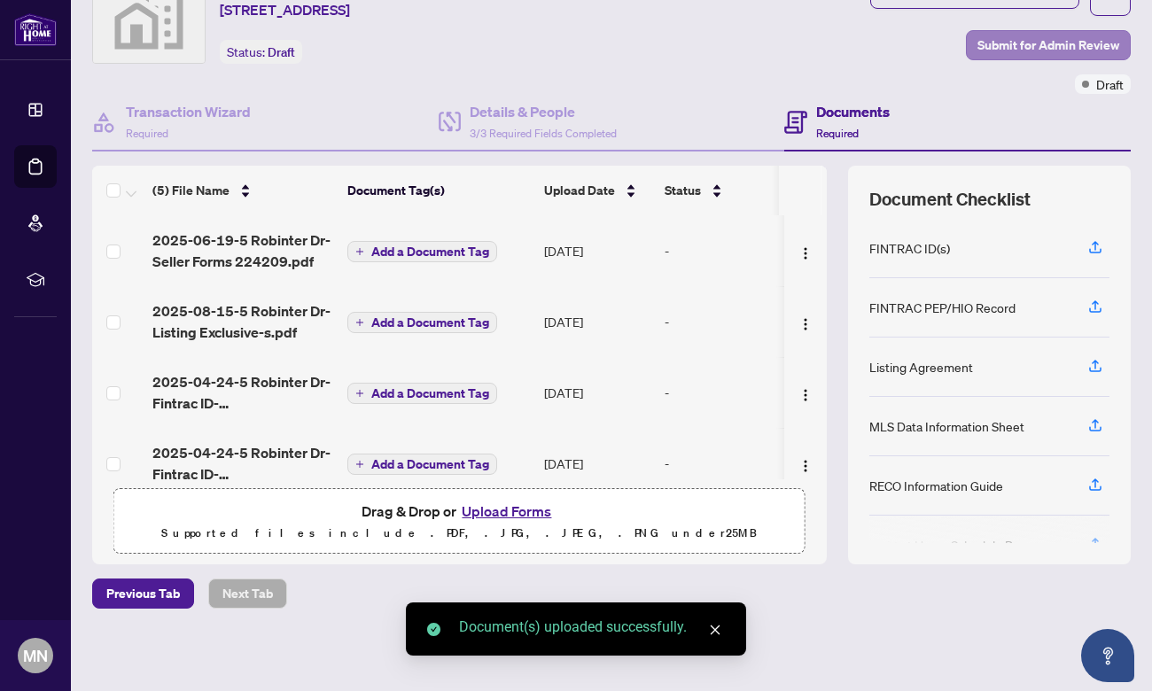
click at [1012, 53] on span "Submit for Admin Review" at bounding box center [1048, 45] width 142 height 28
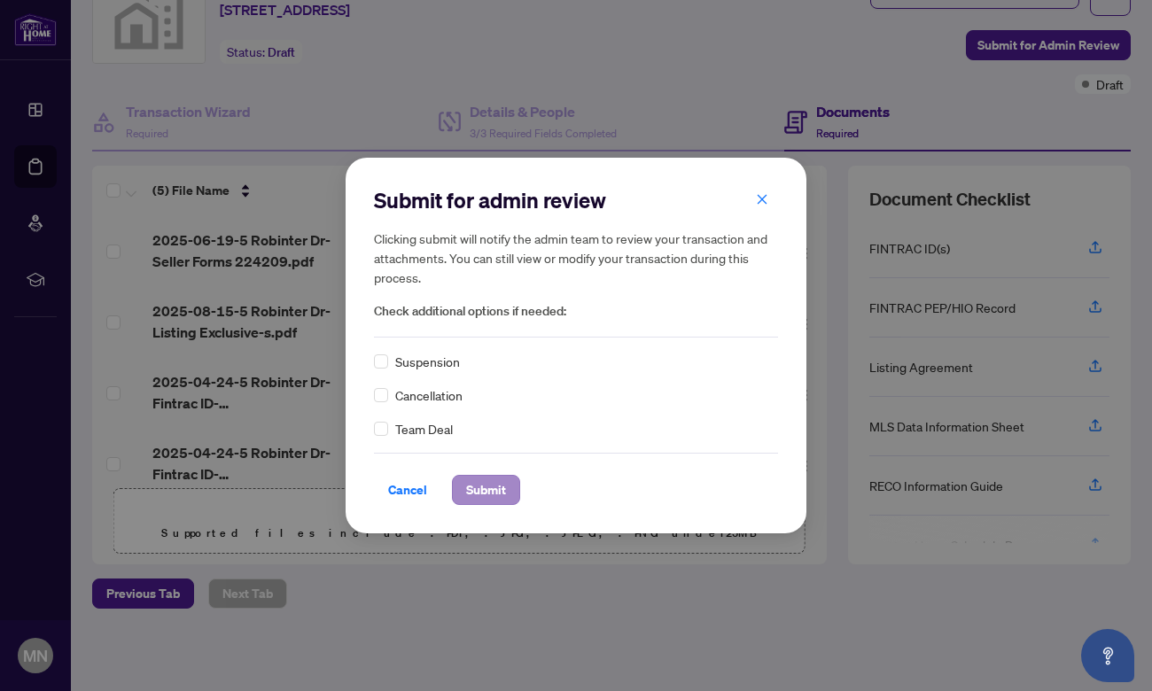
click at [482, 492] on span "Submit" at bounding box center [486, 490] width 40 height 28
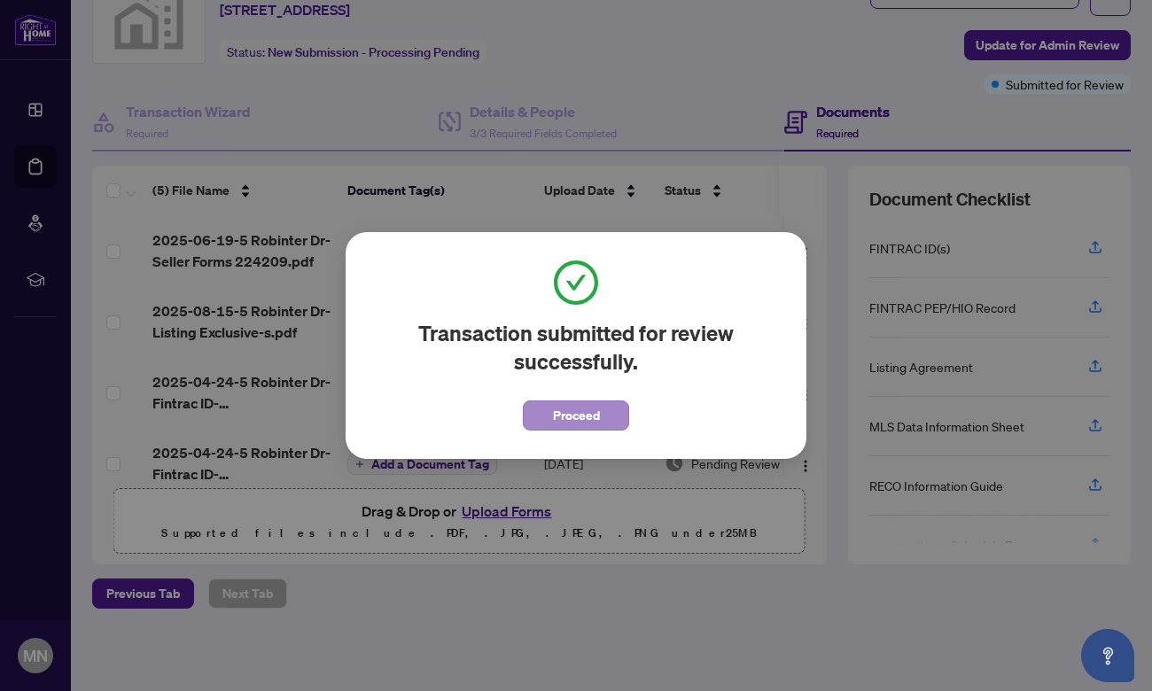
click at [564, 406] on span "Proceed" at bounding box center [576, 415] width 47 height 28
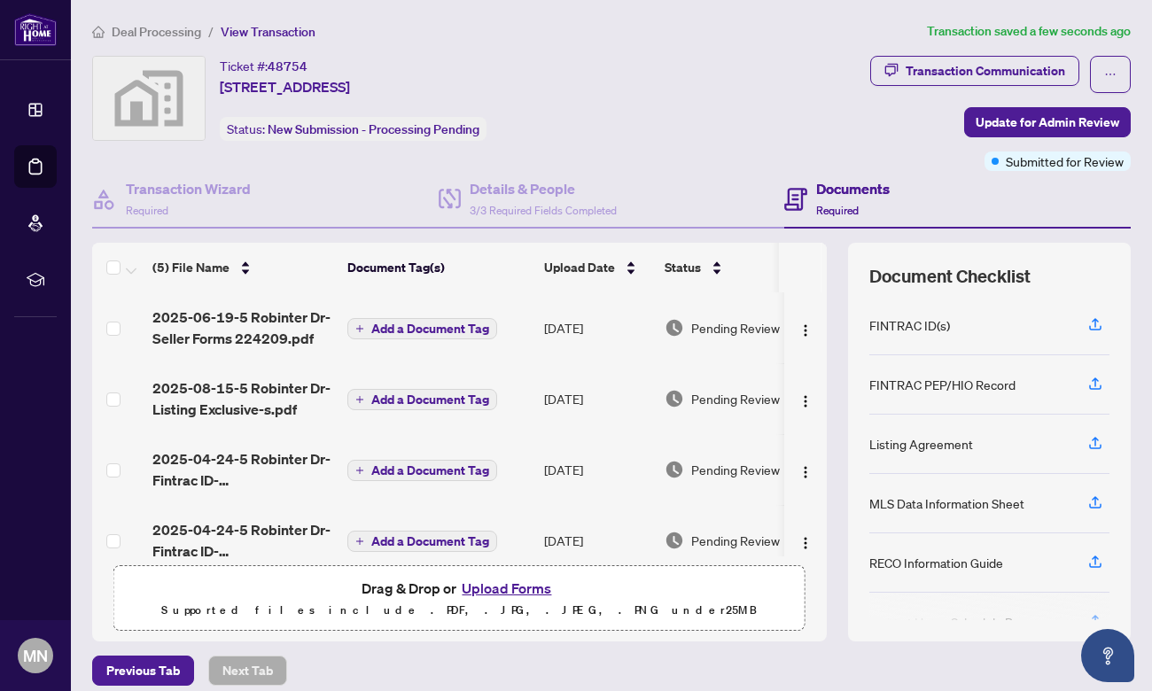
scroll to position [0, 0]
click at [160, 31] on span "Deal Processing" at bounding box center [157, 32] width 90 height 16
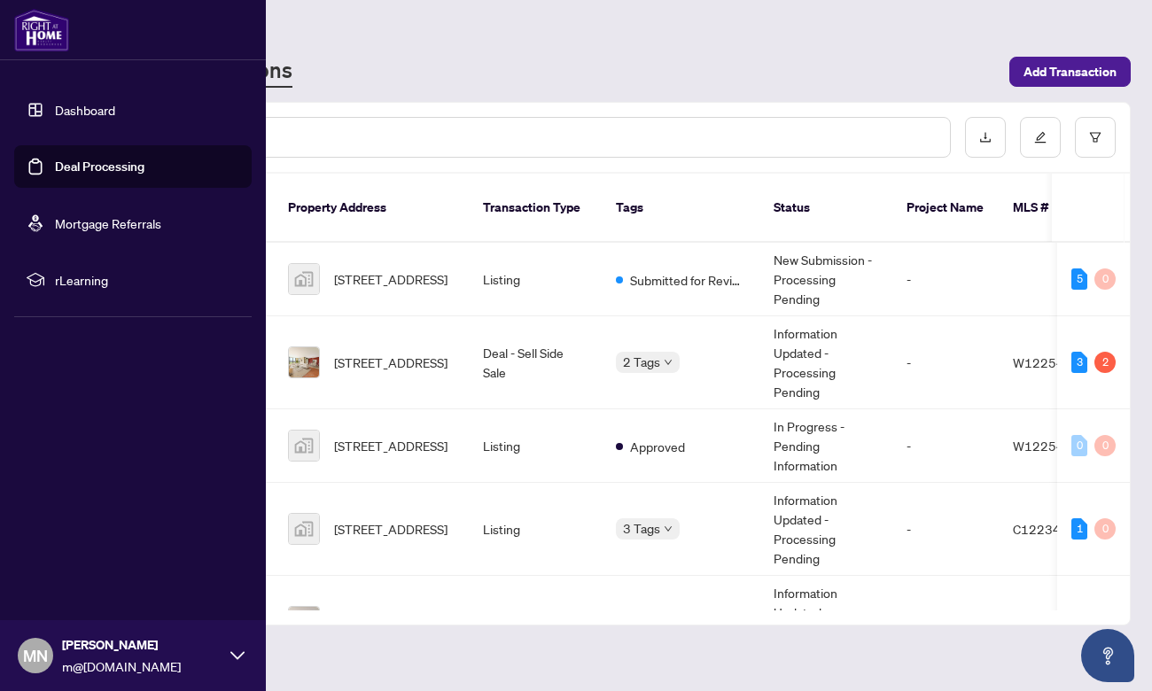
click at [239, 657] on icon at bounding box center [237, 655] width 14 height 8
click at [84, 553] on span "Logout" at bounding box center [71, 550] width 40 height 28
